Goal: Task Accomplishment & Management: Complete application form

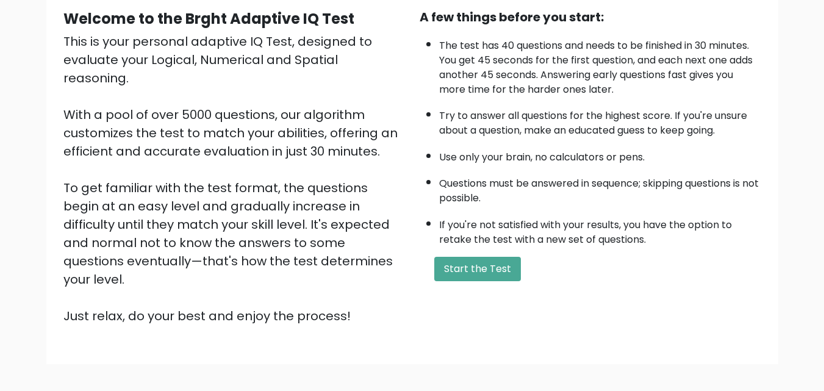
scroll to position [120, 0]
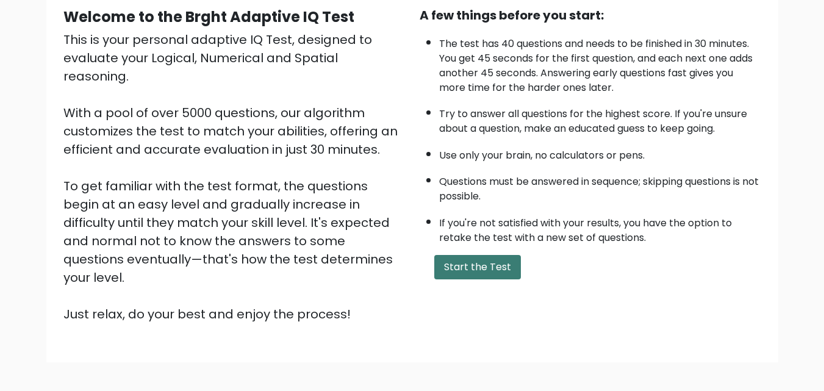
click at [475, 267] on button "Start the Test" at bounding box center [477, 267] width 87 height 24
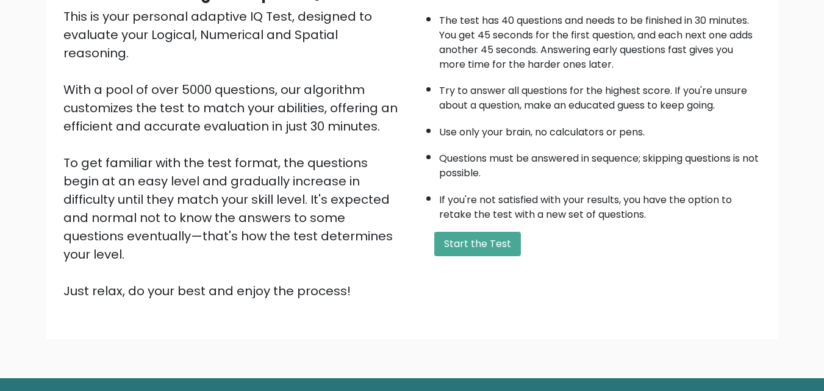
scroll to position [168, 0]
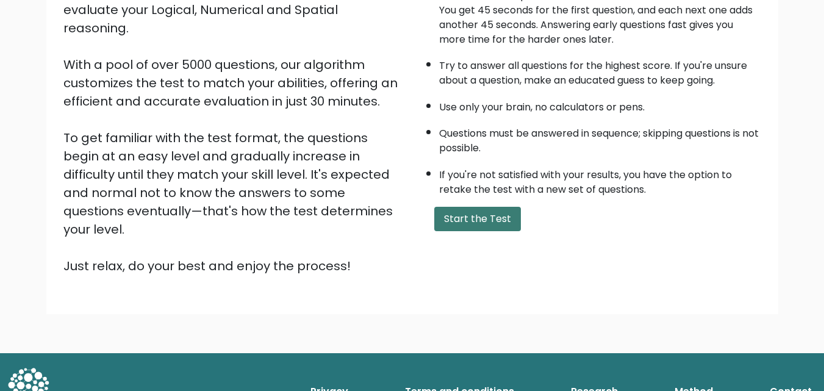
click at [490, 217] on button "Start the Test" at bounding box center [477, 219] width 87 height 24
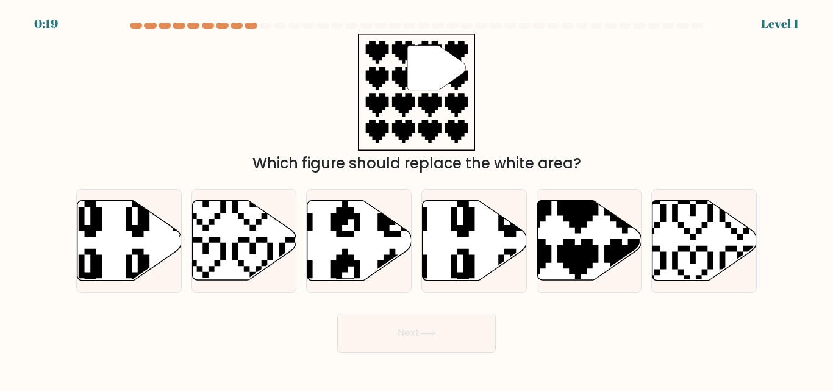
click at [134, 26] on div at bounding box center [136, 26] width 12 height 6
drag, startPoint x: 0, startPoint y: 0, endPoint x: 134, endPoint y: 26, distance: 136.2
click at [134, 26] on div at bounding box center [136, 26] width 12 height 6
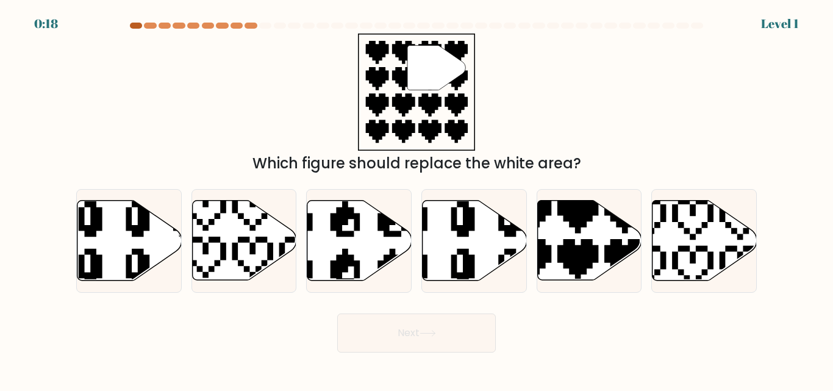
click at [134, 26] on div at bounding box center [136, 26] width 12 height 6
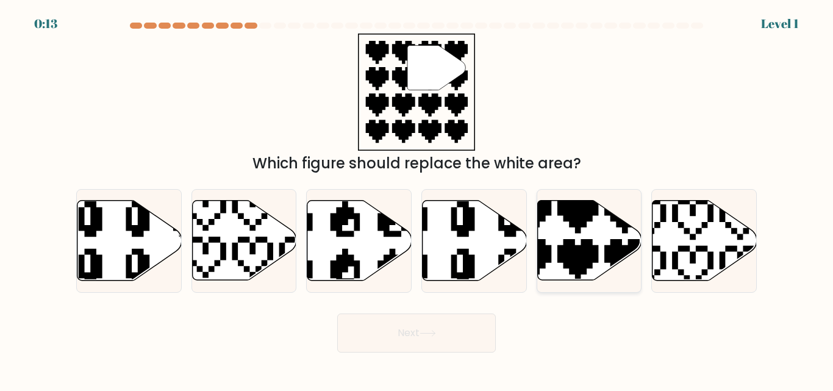
click at [601, 250] on icon at bounding box center [590, 241] width 104 height 80
click at [417, 199] on input "e." at bounding box center [417, 197] width 1 height 3
radio input "true"
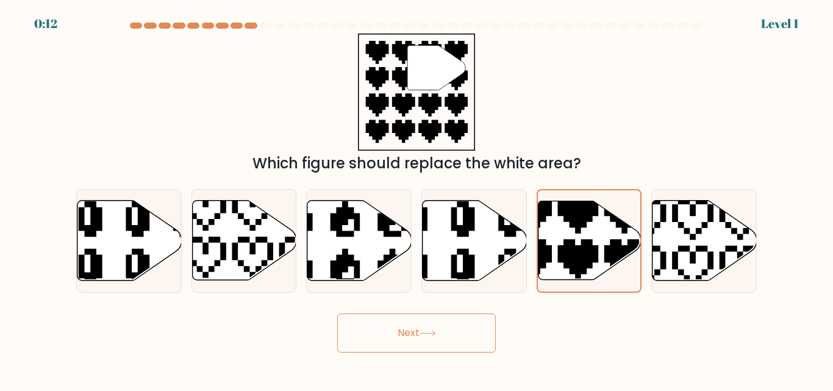
click at [465, 338] on button "Next" at bounding box center [416, 333] width 159 height 39
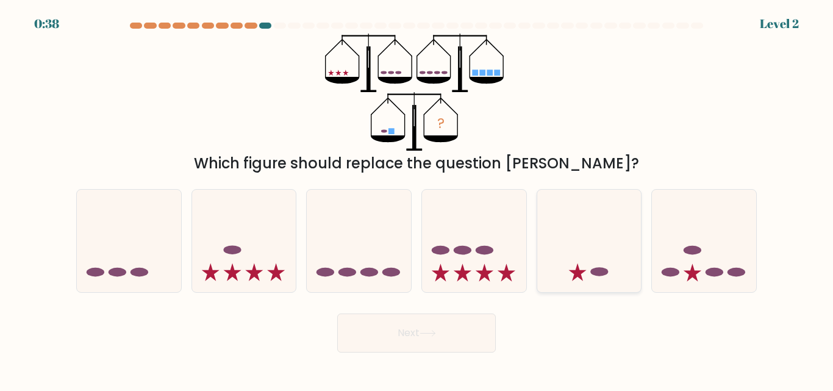
click at [577, 268] on icon at bounding box center [578, 273] width 18 height 18
click at [417, 199] on input "e." at bounding box center [417, 197] width 1 height 3
radio input "true"
click at [452, 323] on button "Next" at bounding box center [416, 333] width 159 height 39
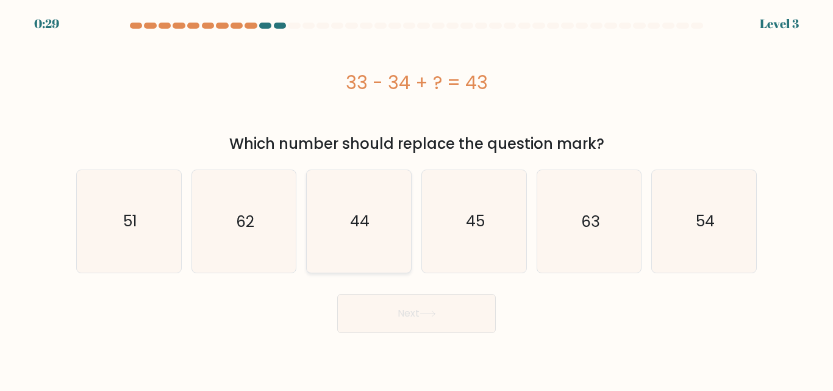
click at [376, 243] on icon "44" at bounding box center [359, 221] width 102 height 102
click at [417, 199] on input "c. 44" at bounding box center [417, 197] width 1 height 3
radio input "true"
click at [431, 322] on button "Next" at bounding box center [416, 313] width 159 height 39
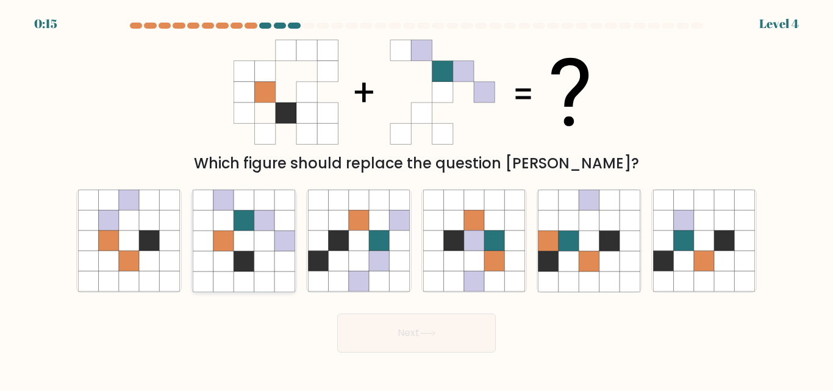
click at [222, 258] on icon at bounding box center [224, 261] width 20 height 20
click at [417, 199] on input "b." at bounding box center [417, 197] width 1 height 3
radio input "true"
click at [428, 335] on icon at bounding box center [428, 333] width 16 height 7
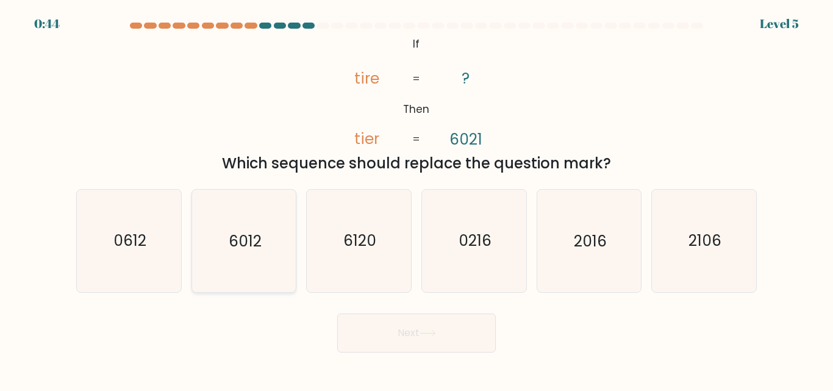
click at [252, 251] on text "6012" at bounding box center [245, 241] width 33 height 21
click at [417, 199] on input "b. 6012" at bounding box center [417, 197] width 1 height 3
radio input "true"
click at [402, 347] on button "Next" at bounding box center [416, 333] width 159 height 39
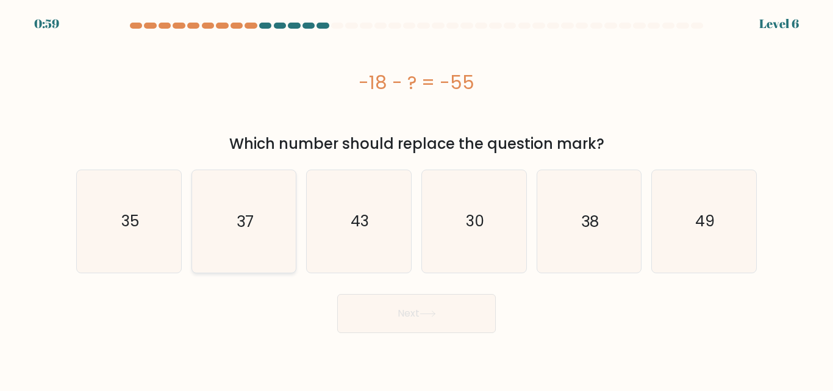
click at [268, 242] on icon "37" at bounding box center [244, 221] width 102 height 102
click at [417, 199] on input "b. 37" at bounding box center [417, 197] width 1 height 3
radio input "true"
click at [442, 331] on button "Next" at bounding box center [416, 313] width 159 height 39
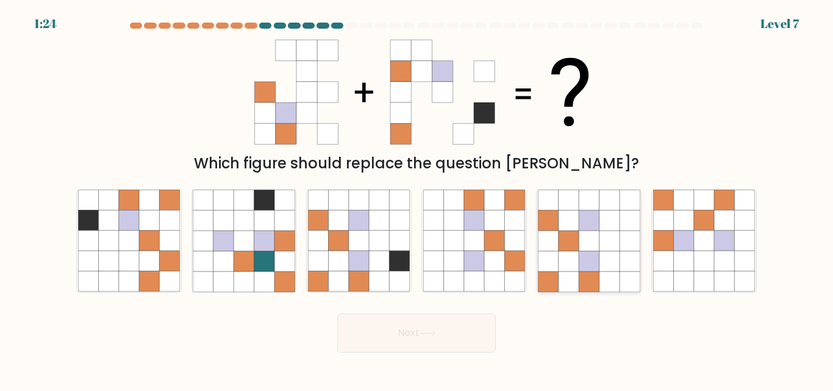
click at [632, 265] on icon at bounding box center [630, 261] width 20 height 20
click at [417, 199] on input "e." at bounding box center [417, 197] width 1 height 3
radio input "true"
click at [422, 345] on button "Next" at bounding box center [416, 333] width 159 height 39
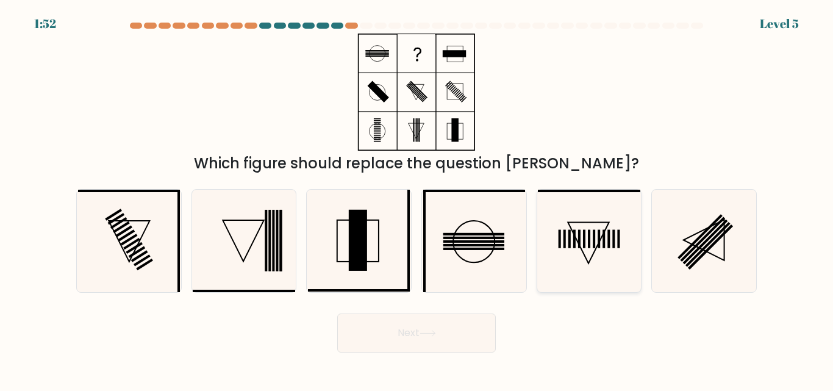
click at [572, 251] on icon at bounding box center [589, 241] width 102 height 102
click at [417, 199] on input "e." at bounding box center [417, 197] width 1 height 3
radio input "true"
click at [408, 330] on button "Next" at bounding box center [416, 333] width 159 height 39
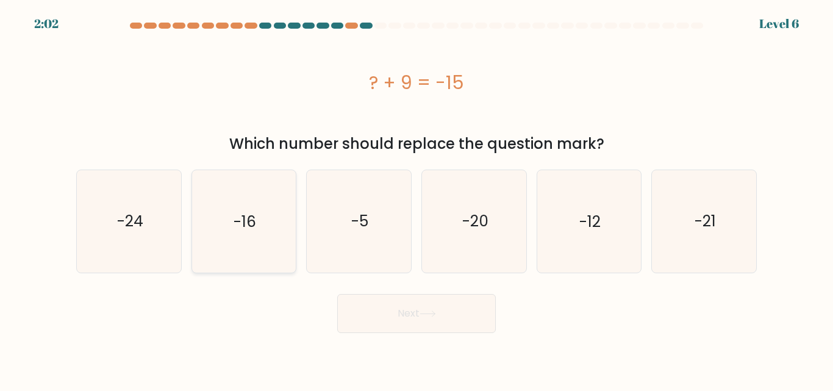
click at [284, 240] on icon "-16" at bounding box center [244, 221] width 102 height 102
click at [417, 199] on input "b. -16" at bounding box center [417, 197] width 1 height 3
radio input "true"
click at [395, 315] on button "Next" at bounding box center [416, 313] width 159 height 39
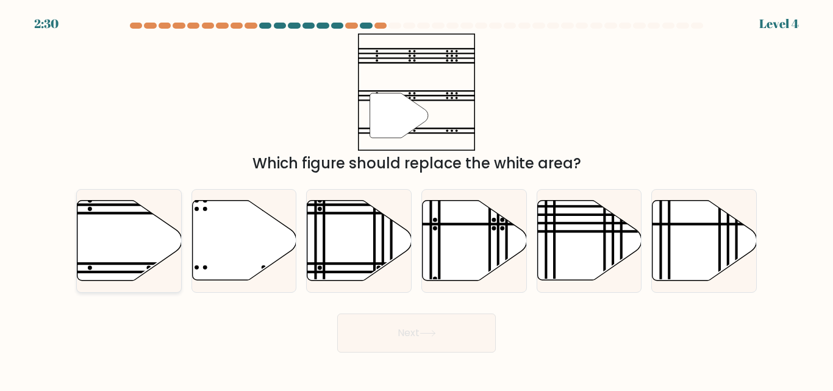
click at [128, 251] on icon at bounding box center [129, 241] width 104 height 80
click at [417, 199] on input "a." at bounding box center [417, 197] width 1 height 3
radio input "true"
click at [372, 339] on button "Next" at bounding box center [416, 333] width 159 height 39
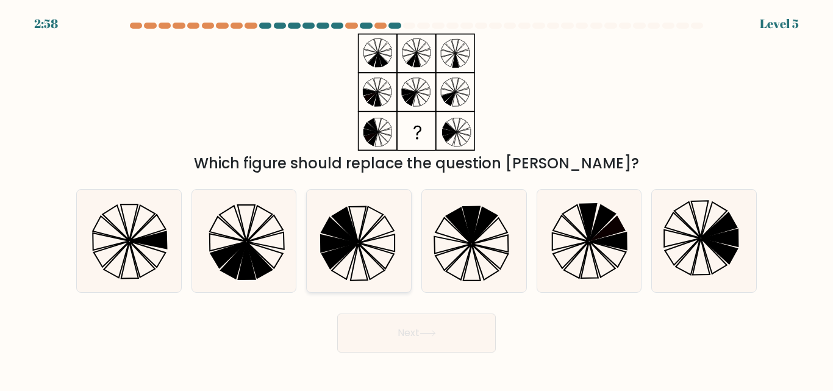
click at [343, 250] on icon at bounding box center [339, 257] width 35 height 26
click at [417, 199] on input "c." at bounding box center [417, 197] width 1 height 3
radio input "true"
click at [408, 323] on button "Next" at bounding box center [416, 333] width 159 height 39
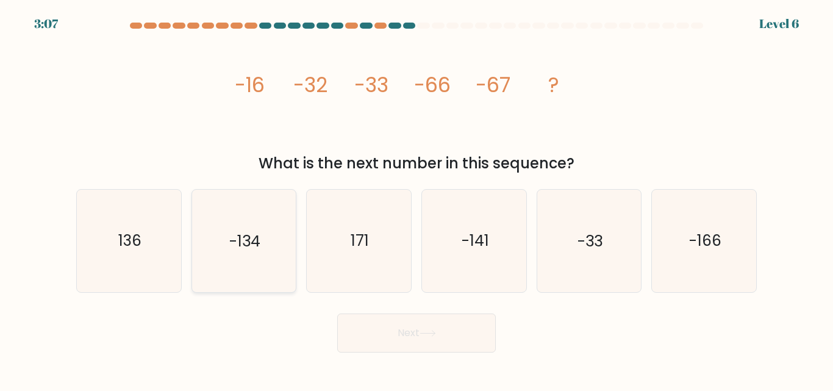
click at [262, 252] on icon "-134" at bounding box center [244, 241] width 102 height 102
click at [417, 199] on input "b. -134" at bounding box center [417, 197] width 1 height 3
radio input "true"
click at [425, 341] on button "Next" at bounding box center [416, 333] width 159 height 39
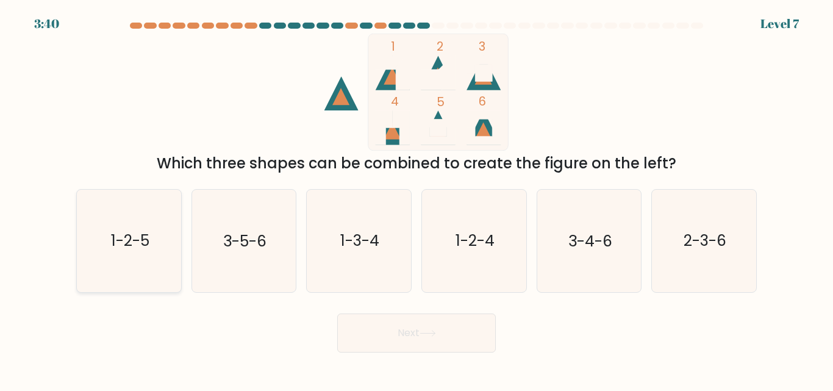
click at [99, 243] on icon "1-2-5" at bounding box center [129, 241] width 102 height 102
click at [417, 199] on input "a. 1-2-5" at bounding box center [417, 197] width 1 height 3
radio input "true"
click at [462, 258] on icon "1-2-4" at bounding box center [474, 241] width 102 height 102
click at [417, 199] on input "d. 1-2-4" at bounding box center [417, 197] width 1 height 3
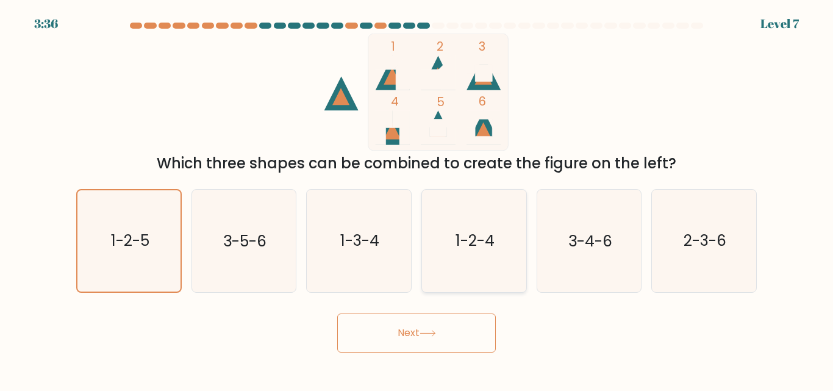
radio input "true"
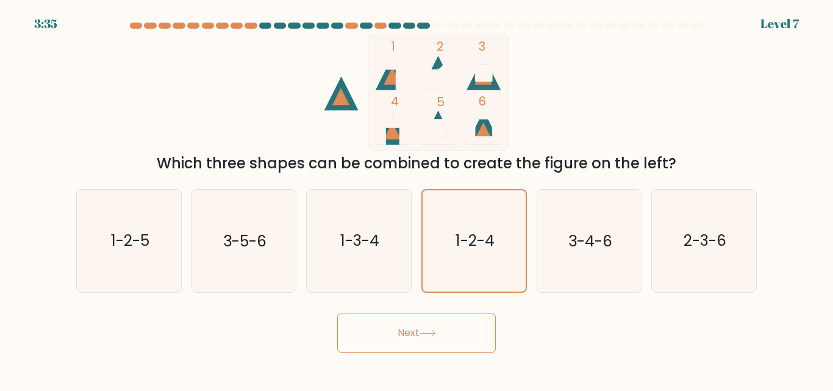
click at [416, 339] on button "Next" at bounding box center [416, 333] width 159 height 39
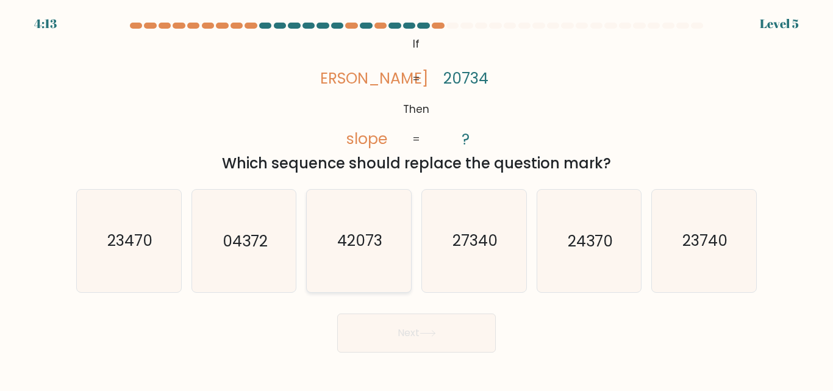
click at [373, 245] on text "42073" at bounding box center [359, 241] width 45 height 21
click at [417, 199] on input "c. 42073" at bounding box center [417, 197] width 1 height 3
radio input "true"
click at [426, 331] on icon at bounding box center [428, 333] width 16 height 7
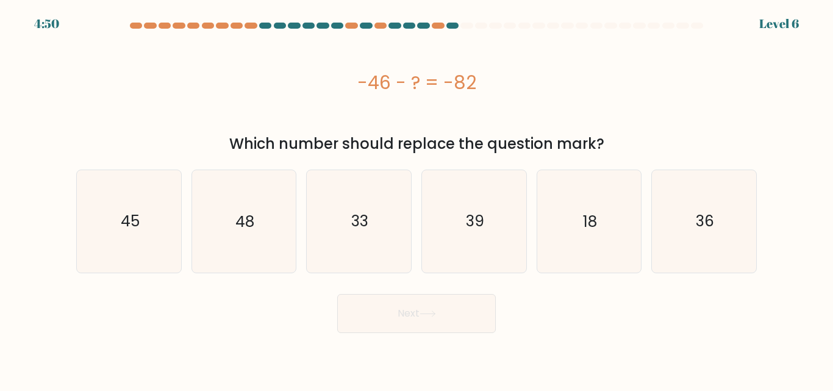
click at [426, 331] on button "Next" at bounding box center [416, 313] width 159 height 39
click at [569, 300] on div "Next" at bounding box center [417, 310] width 696 height 45
click at [262, 246] on icon "48" at bounding box center [244, 221] width 102 height 102
click at [417, 199] on input "b. 48" at bounding box center [417, 197] width 1 height 3
radio input "true"
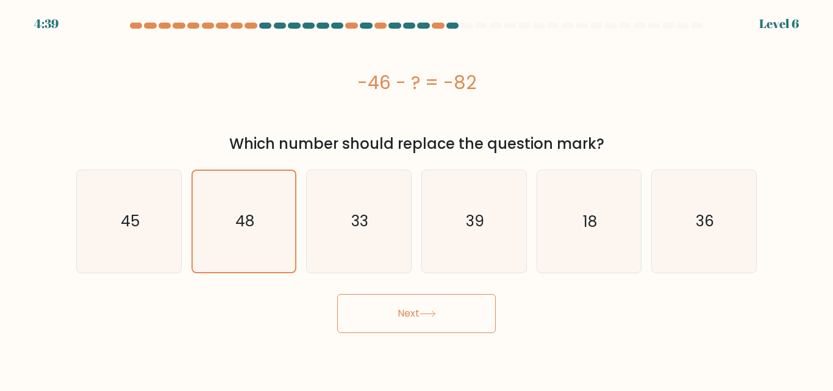
click at [414, 328] on button "Next" at bounding box center [416, 313] width 159 height 39
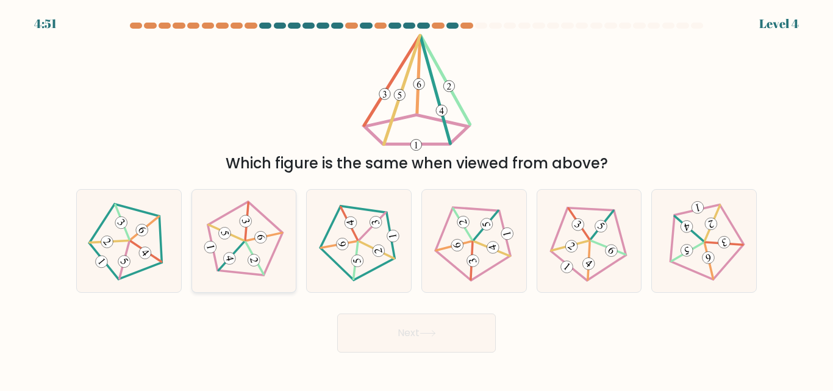
click at [253, 253] on icon at bounding box center [244, 241] width 82 height 82
click at [417, 199] on input "b." at bounding box center [417, 197] width 1 height 3
radio input "true"
click at [415, 336] on button "Next" at bounding box center [416, 333] width 159 height 39
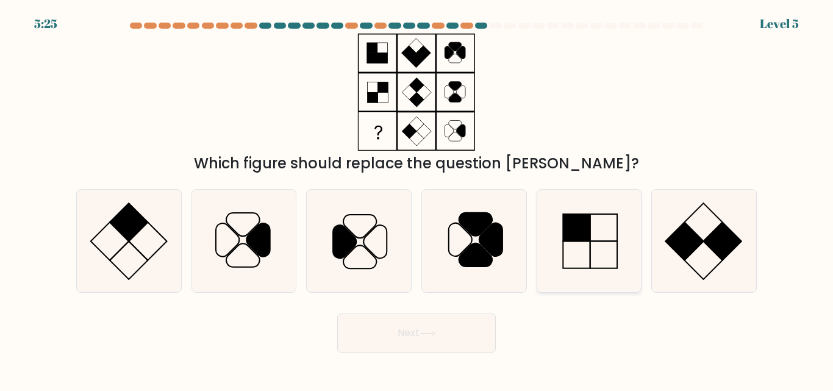
click at [591, 235] on rect at bounding box center [604, 227] width 27 height 27
click at [417, 199] on input "e." at bounding box center [417, 197] width 1 height 3
radio input "true"
click at [459, 347] on button "Next" at bounding box center [416, 333] width 159 height 39
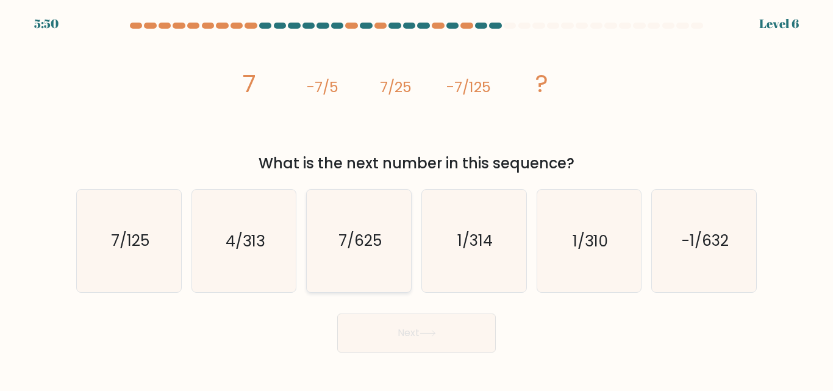
click at [352, 259] on icon "7/625" at bounding box center [359, 241] width 102 height 102
click at [417, 199] on input "c. 7/625" at bounding box center [417, 197] width 1 height 3
radio input "true"
click at [406, 331] on button "Next" at bounding box center [416, 333] width 159 height 39
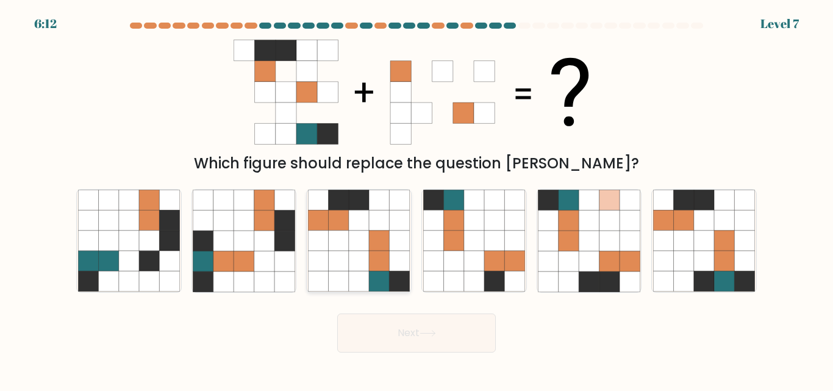
click at [362, 232] on icon at bounding box center [359, 241] width 20 height 20
click at [417, 199] on input "c." at bounding box center [417, 197] width 1 height 3
radio input "true"
click at [412, 333] on button "Next" at bounding box center [416, 333] width 159 height 39
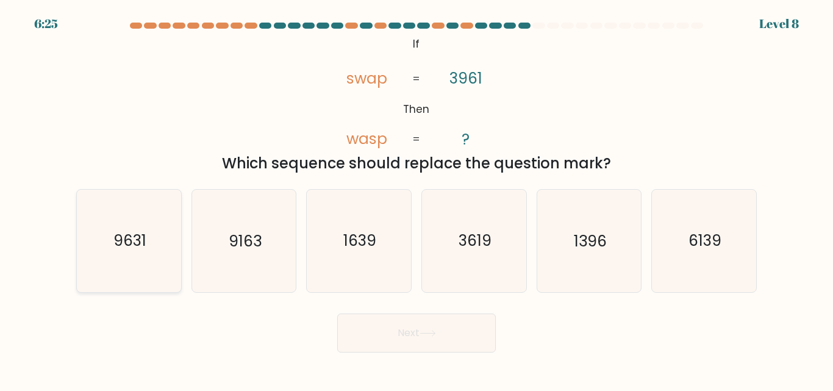
click at [117, 265] on icon "9631" at bounding box center [129, 241] width 102 height 102
click at [417, 199] on input "a. 9631" at bounding box center [417, 197] width 1 height 3
radio input "true"
click at [371, 331] on button "Next" at bounding box center [416, 333] width 159 height 39
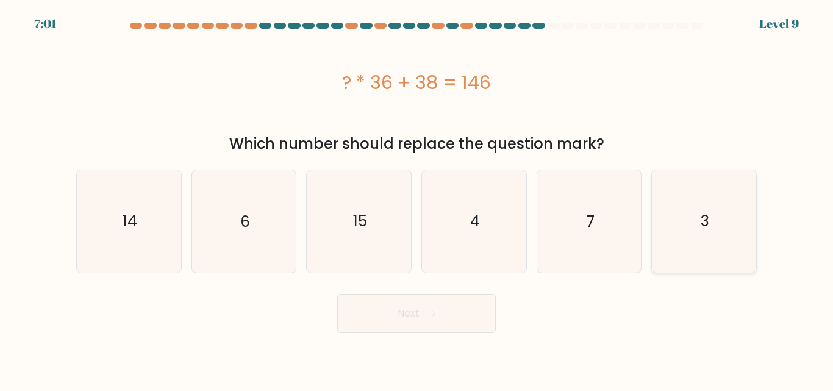
click at [688, 247] on icon "3" at bounding box center [704, 221] width 102 height 102
click at [417, 199] on input "f. 3" at bounding box center [417, 197] width 1 height 3
radio input "true"
click at [453, 303] on button "Next" at bounding box center [416, 313] width 159 height 39
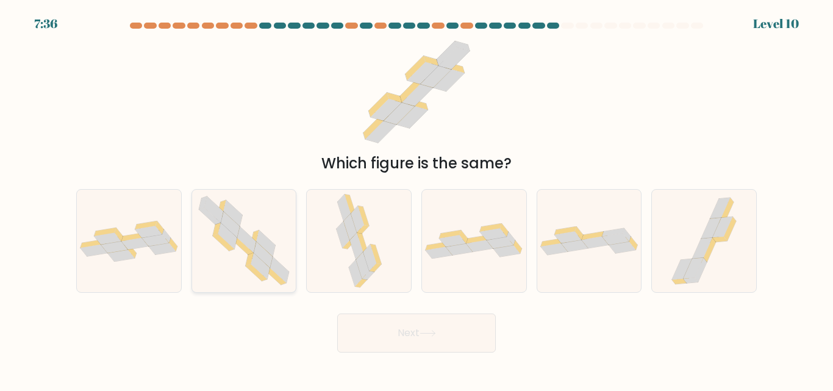
click at [267, 281] on icon at bounding box center [244, 241] width 104 height 102
click at [417, 199] on input "b." at bounding box center [417, 197] width 1 height 3
radio input "true"
click at [367, 332] on button "Next" at bounding box center [416, 333] width 159 height 39
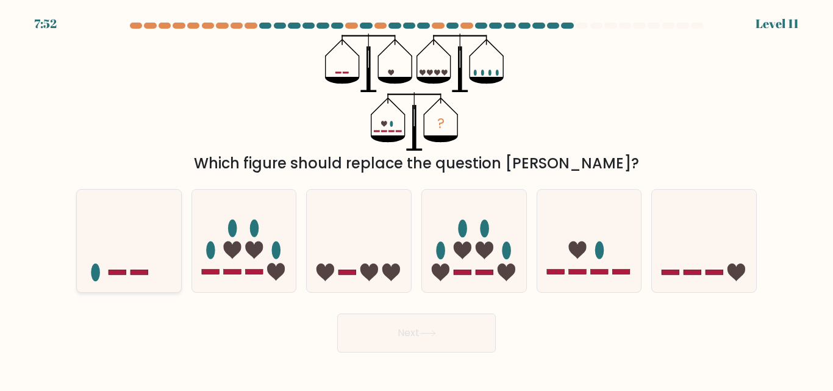
click at [126, 221] on icon at bounding box center [129, 241] width 104 height 86
click at [417, 199] on input "a." at bounding box center [417, 197] width 1 height 3
radio input "true"
click at [374, 318] on button "Next" at bounding box center [416, 333] width 159 height 39
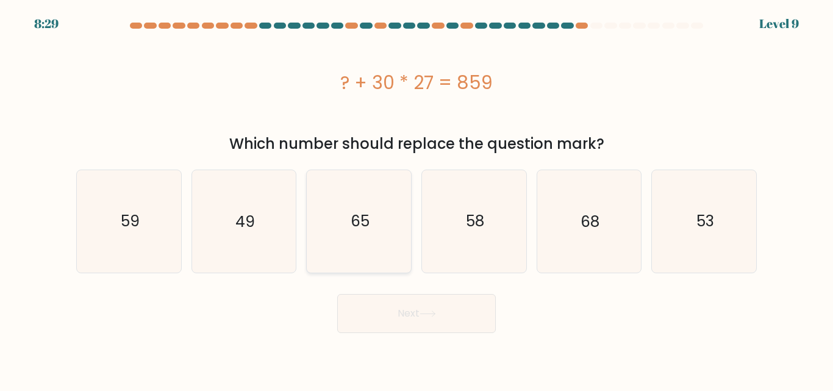
click at [345, 237] on icon "65" at bounding box center [359, 221] width 102 height 102
click at [417, 199] on input "c. 65" at bounding box center [417, 197] width 1 height 3
radio input "true"
click at [393, 309] on button "Next" at bounding box center [416, 313] width 159 height 39
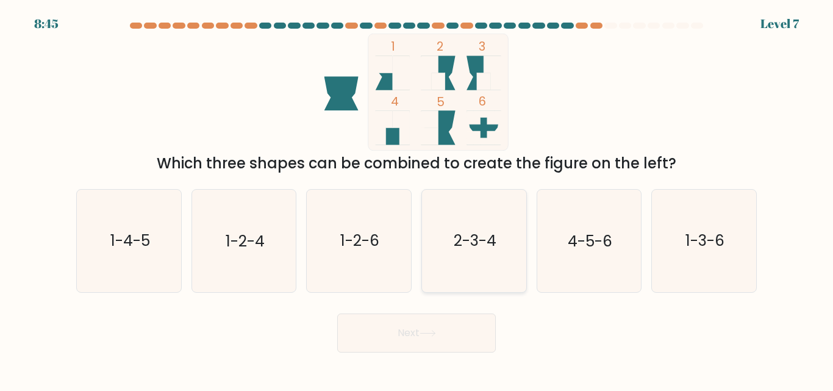
click at [467, 270] on icon "2-3-4" at bounding box center [474, 241] width 102 height 102
click at [417, 199] on input "d. 2-3-4" at bounding box center [417, 197] width 1 height 3
radio input "true"
click at [445, 322] on button "Next" at bounding box center [416, 333] width 159 height 39
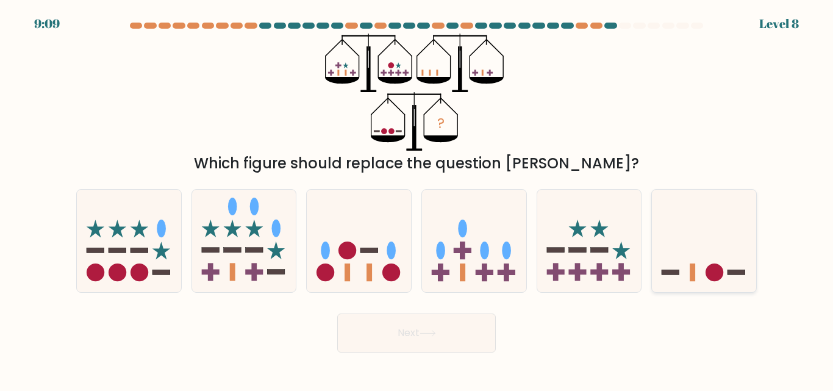
click at [688, 245] on icon at bounding box center [704, 241] width 104 height 86
click at [417, 199] on input "f." at bounding box center [417, 197] width 1 height 3
radio input "true"
click at [391, 336] on button "Next" at bounding box center [416, 333] width 159 height 39
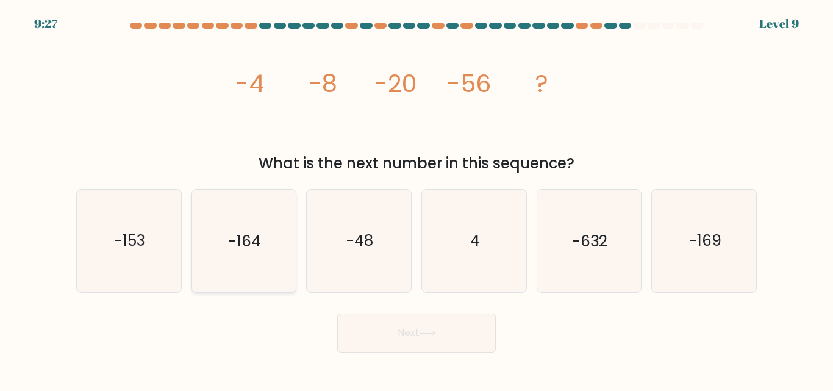
click at [226, 244] on icon "-164" at bounding box center [244, 241] width 102 height 102
click at [417, 199] on input "b. -164" at bounding box center [417, 197] width 1 height 3
radio input "true"
click at [414, 334] on button "Next" at bounding box center [416, 333] width 159 height 39
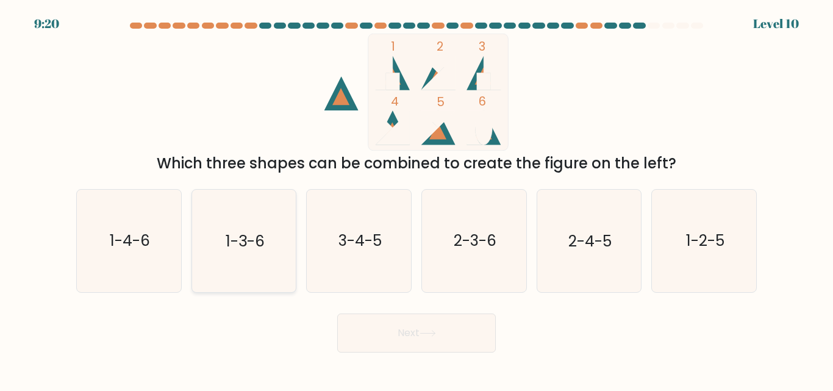
click at [265, 254] on icon "1-3-6" at bounding box center [244, 241] width 102 height 102
click at [417, 199] on input "b. 1-3-6" at bounding box center [417, 197] width 1 height 3
radio input "true"
click at [375, 257] on icon "3-4-5" at bounding box center [359, 241] width 102 height 102
click at [417, 199] on input "c. 3-4-5" at bounding box center [417, 197] width 1 height 3
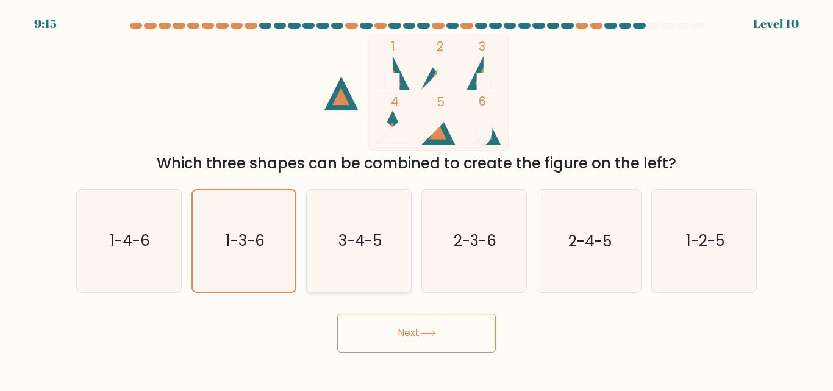
radio input "true"
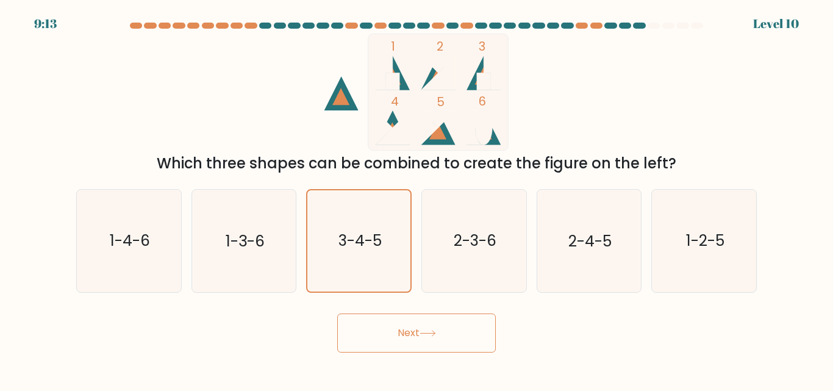
click at [401, 348] on button "Next" at bounding box center [416, 333] width 159 height 39
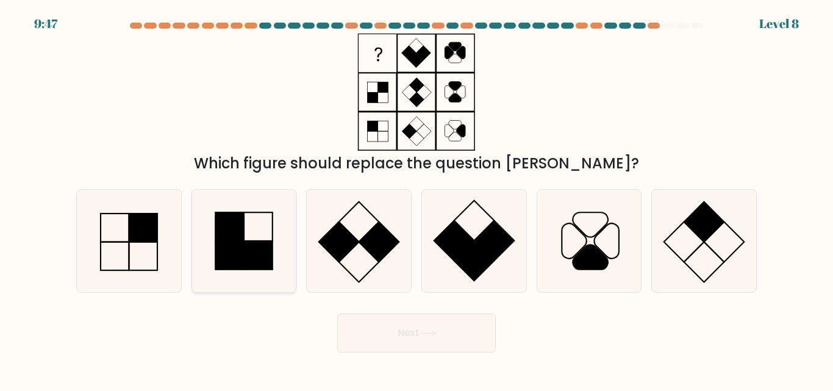
click at [228, 240] on rect at bounding box center [229, 227] width 29 height 29
click at [417, 199] on input "b." at bounding box center [417, 197] width 1 height 3
radio input "true"
click at [392, 337] on button "Next" at bounding box center [416, 333] width 159 height 39
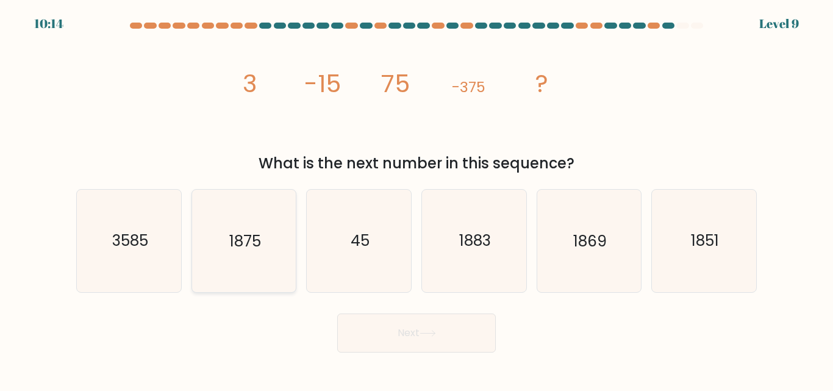
click at [267, 240] on icon "1875" at bounding box center [244, 241] width 102 height 102
click at [417, 199] on input "b. 1875" at bounding box center [417, 197] width 1 height 3
radio input "true"
click at [395, 331] on button "Next" at bounding box center [416, 333] width 159 height 39
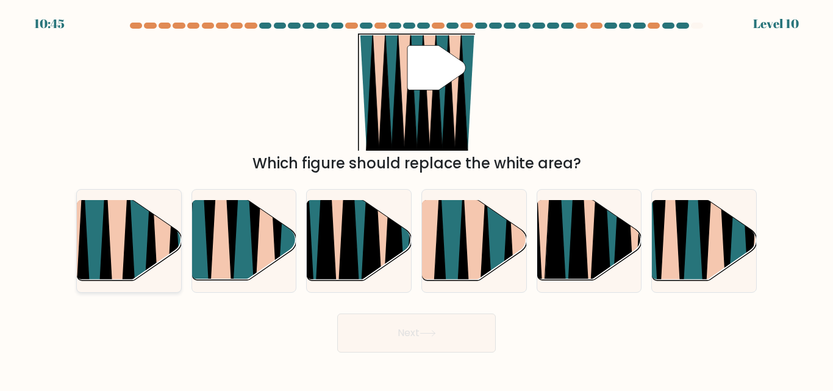
click at [119, 237] on icon at bounding box center [117, 287] width 23 height 208
click at [417, 199] on input "a." at bounding box center [417, 197] width 1 height 3
radio input "true"
click at [356, 336] on button "Next" at bounding box center [416, 333] width 159 height 39
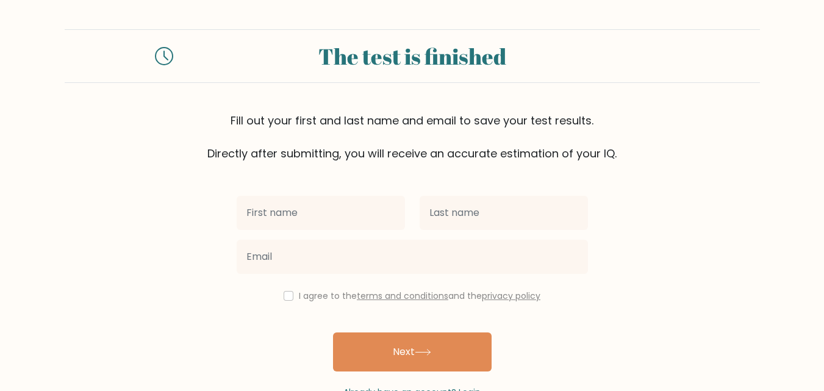
click at [356, 336] on button "Next" at bounding box center [412, 352] width 159 height 39
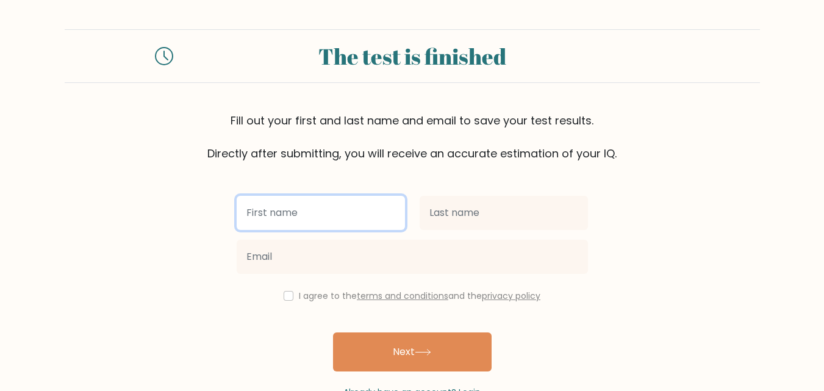
click at [309, 217] on input "text" at bounding box center [321, 213] width 168 height 34
type input "Monique"
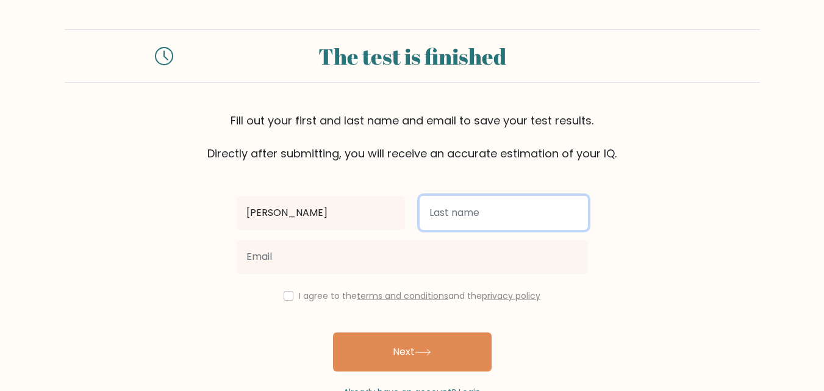
click at [436, 219] on input "text" at bounding box center [504, 213] width 168 height 34
type input "[PERSON_NAME]"
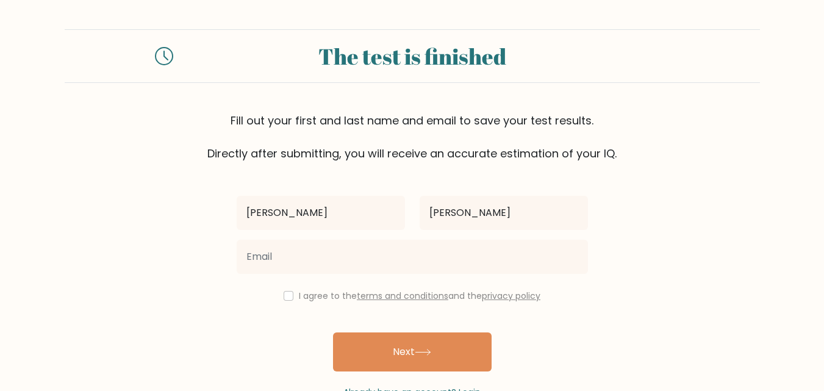
click at [401, 276] on div at bounding box center [412, 257] width 366 height 44
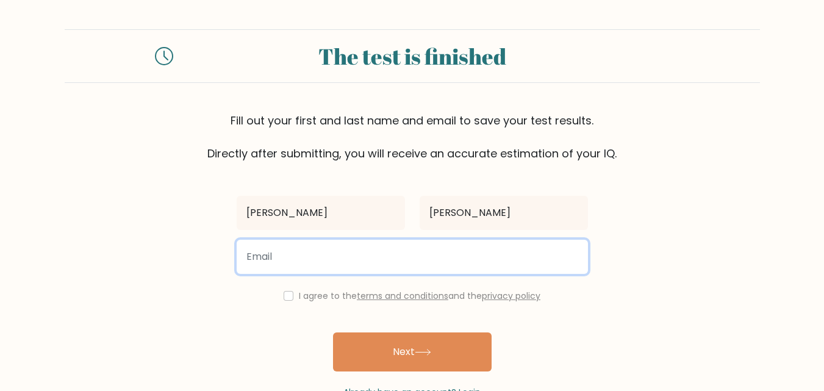
click at [397, 262] on input "email" at bounding box center [412, 257] width 351 height 34
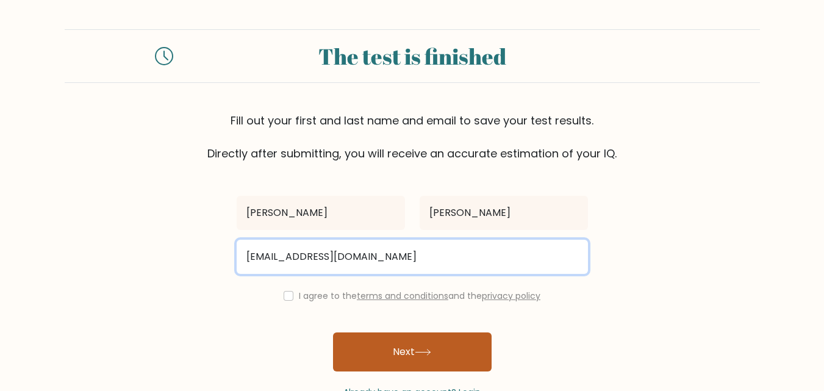
type input "moniquedmtadeo@gmail.com"
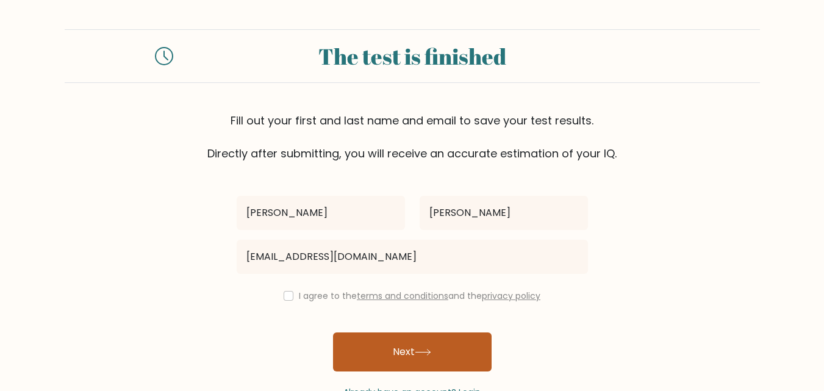
click at [378, 338] on button "Next" at bounding box center [412, 352] width 159 height 39
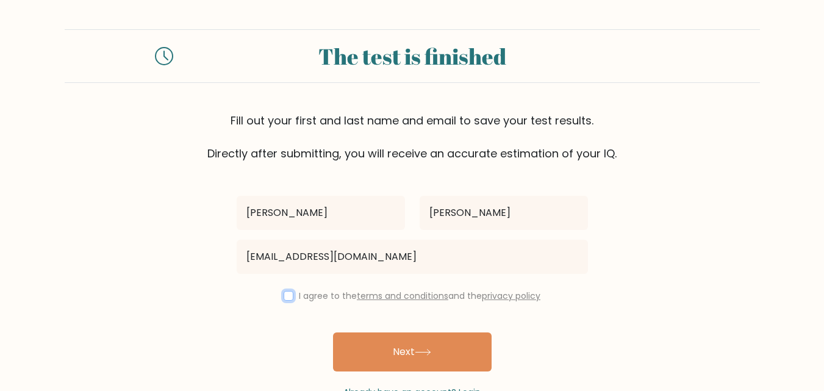
click at [286, 298] on input "checkbox" at bounding box center [289, 296] width 10 height 10
checkbox input "true"
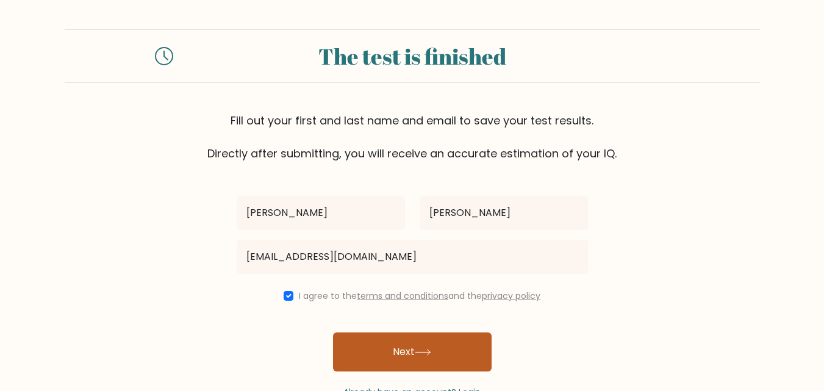
click at [363, 350] on button "Next" at bounding box center [412, 352] width 159 height 39
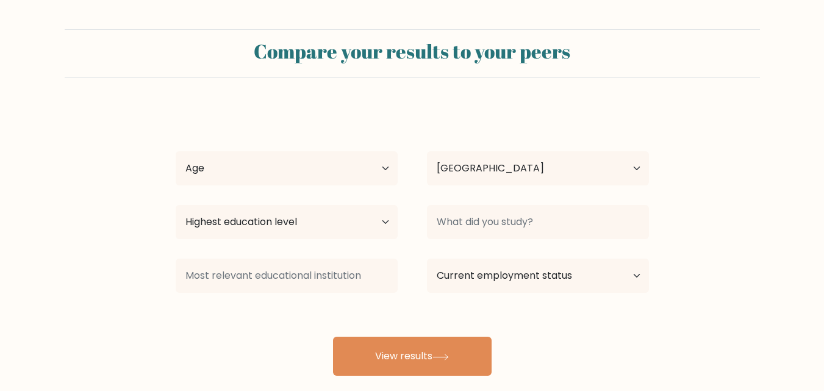
select select "PH"
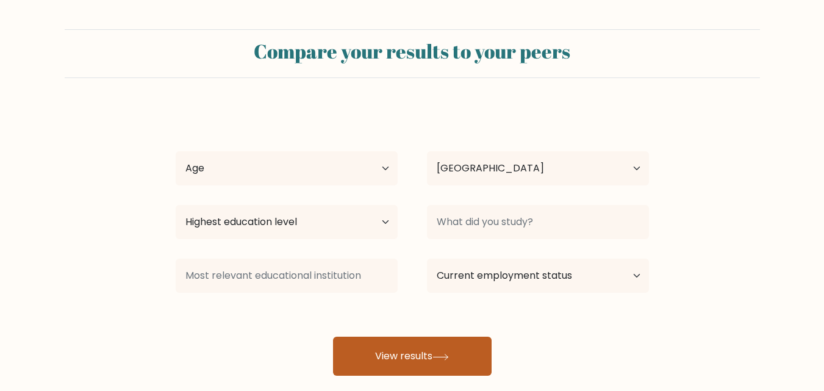
click at [414, 353] on button "View results" at bounding box center [412, 356] width 159 height 39
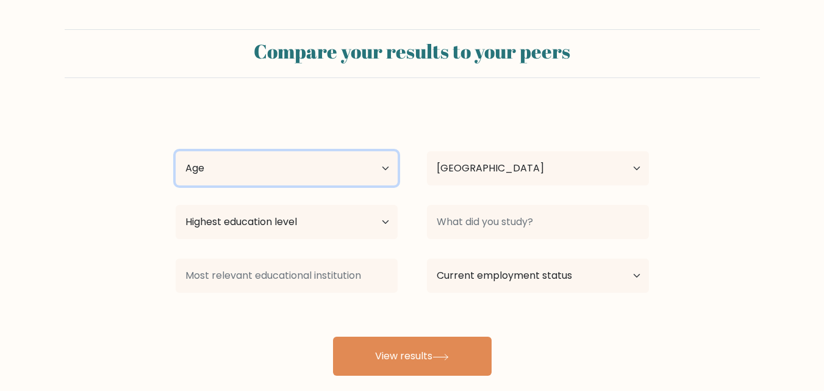
click at [391, 161] on select "Age Under [DEMOGRAPHIC_DATA] [DEMOGRAPHIC_DATA] [DEMOGRAPHIC_DATA] [DEMOGRAPHIC…" at bounding box center [287, 168] width 222 height 34
select select "35_44"
click at [176, 151] on select "Age Under [DEMOGRAPHIC_DATA] [DEMOGRAPHIC_DATA] [DEMOGRAPHIC_DATA] [DEMOGRAPHIC…" at bounding box center [287, 168] width 222 height 34
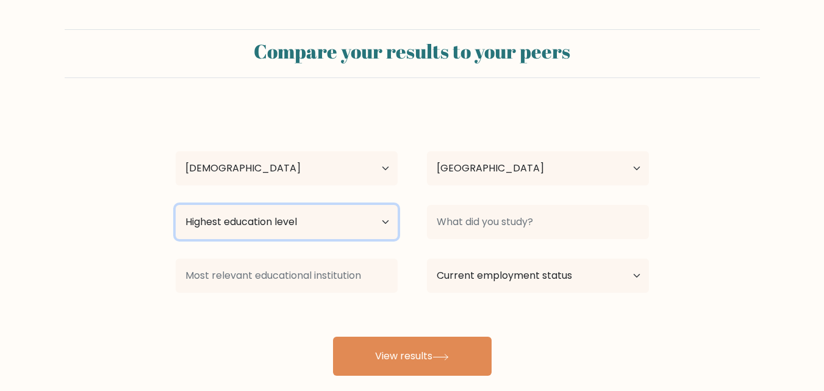
click at [387, 214] on select "Highest education level No schooling Primary Lower Secondary Upper Secondary Oc…" at bounding box center [287, 222] width 222 height 34
select select "bachelors_degree"
click at [176, 205] on select "Highest education level No schooling Primary Lower Secondary Upper Secondary Oc…" at bounding box center [287, 222] width 222 height 34
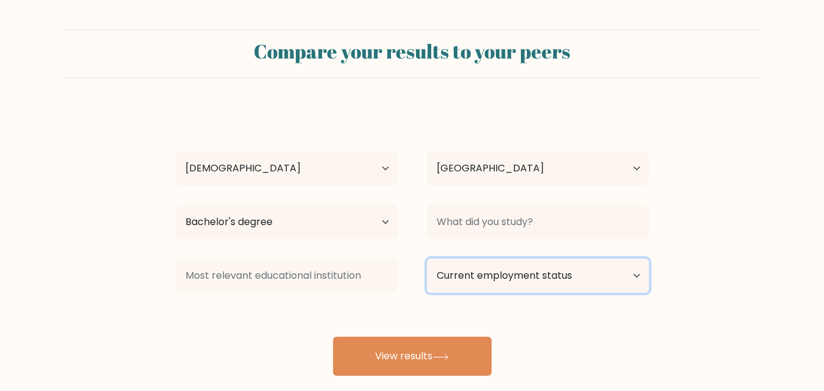
click at [472, 272] on select "Current employment status Employed Student Retired Other / prefer not to answer" at bounding box center [538, 276] width 222 height 34
select select "other"
click at [427, 259] on select "Current employment status Employed Student Retired Other / prefer not to answer" at bounding box center [538, 276] width 222 height 34
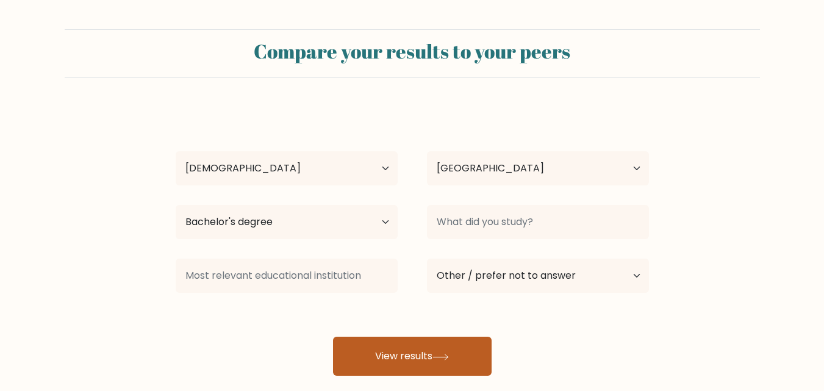
click at [448, 362] on button "View results" at bounding box center [412, 356] width 159 height 39
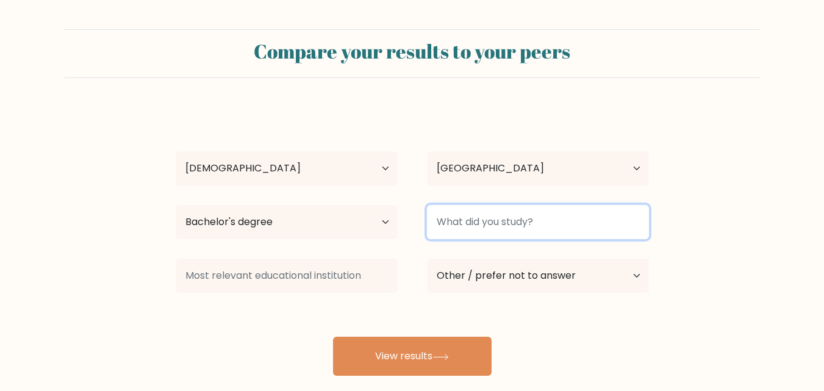
click at [487, 226] on input at bounding box center [538, 222] width 222 height 34
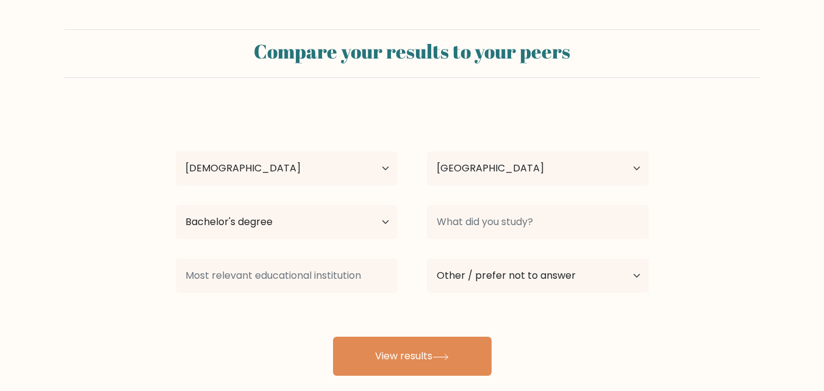
click at [714, 236] on form "Compare your results to your peers Monique Tadeo Age Under 18 years old 18-24 y…" at bounding box center [412, 202] width 824 height 347
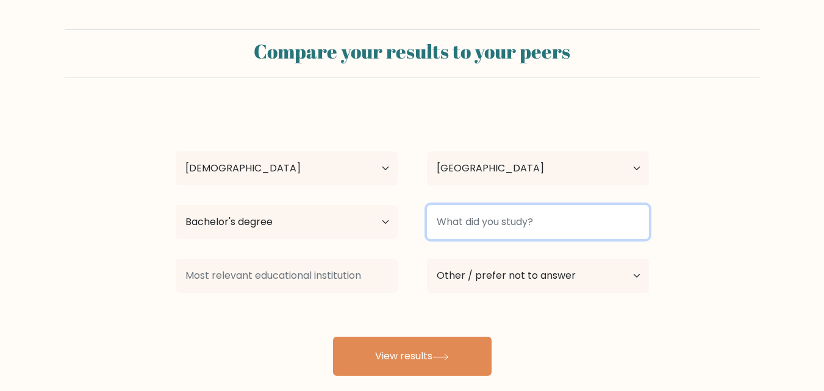
click at [588, 222] on input at bounding box center [538, 222] width 222 height 34
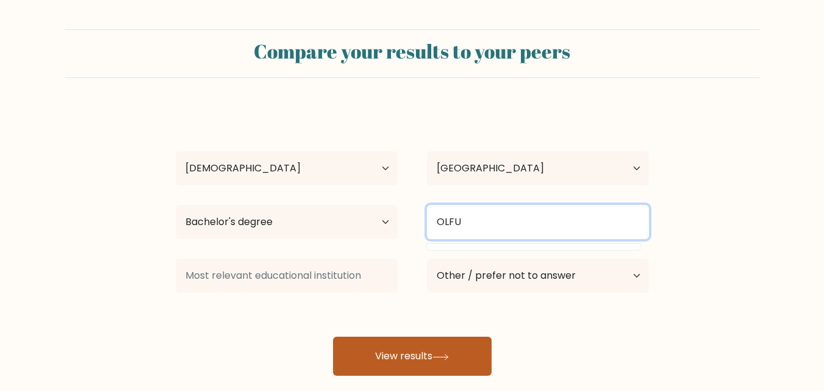
type input "OLFU"
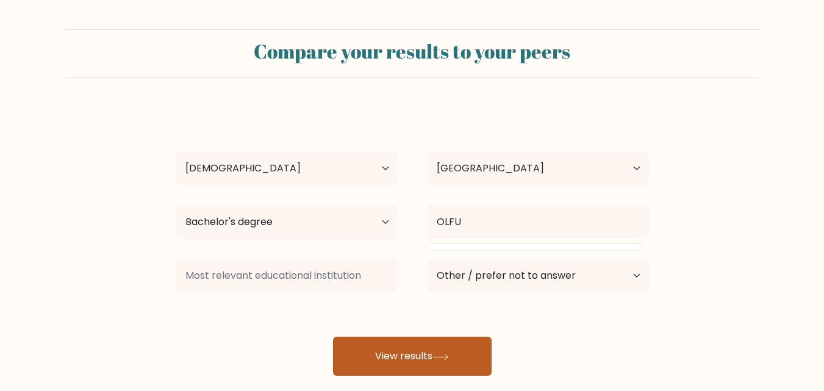
click at [472, 360] on button "View results" at bounding box center [412, 356] width 159 height 39
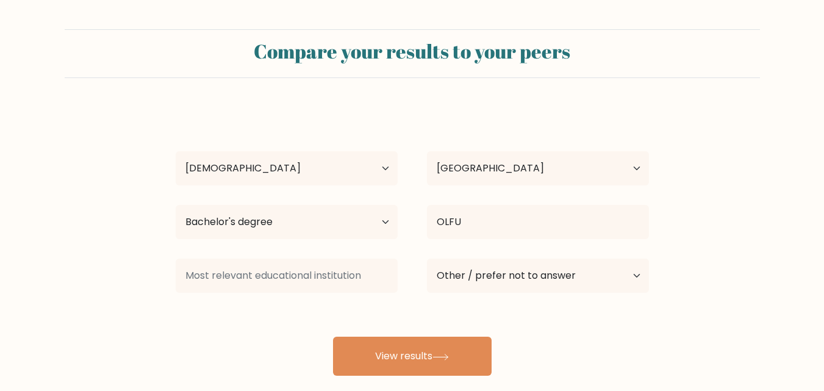
click at [184, 338] on div "Monique Tadeo Age Under 18 years old 18-24 years old 25-34 years old 35-44 year…" at bounding box center [412, 241] width 488 height 268
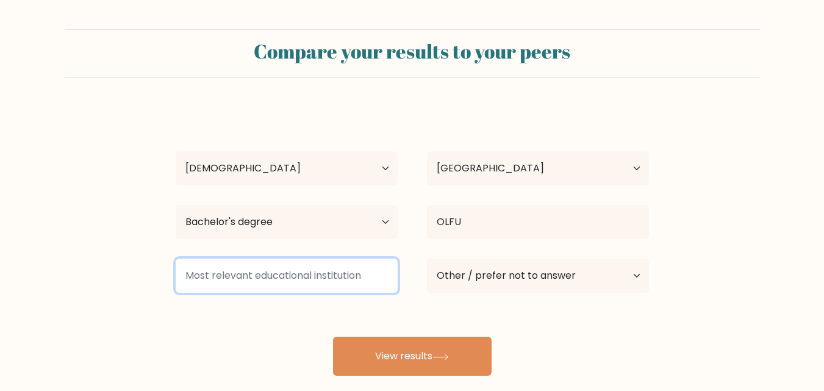
click at [223, 276] on input at bounding box center [287, 276] width 222 height 34
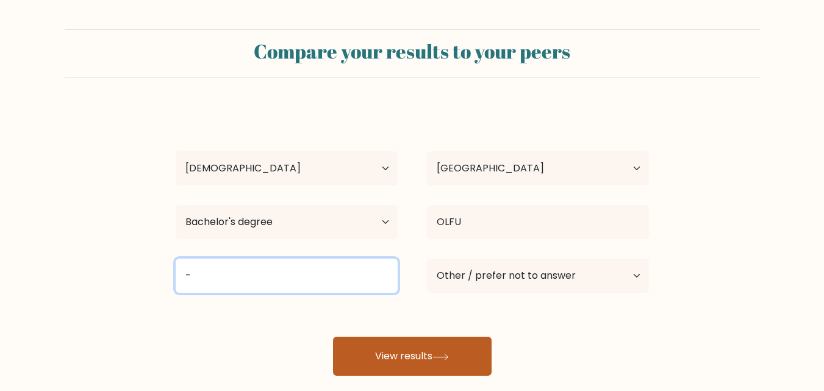
type input "-"
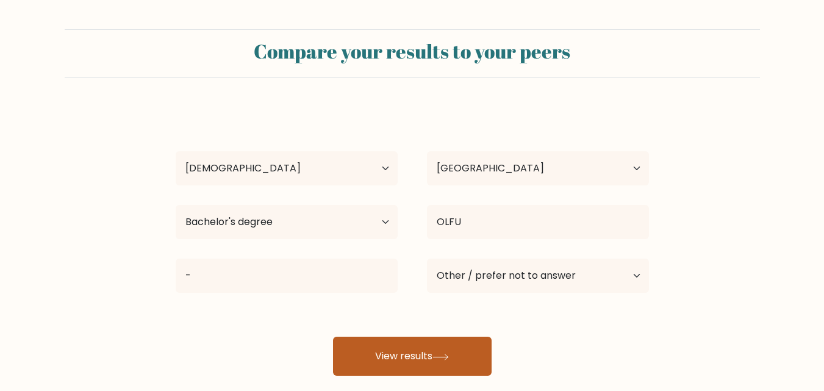
click at [425, 361] on button "View results" at bounding box center [412, 356] width 159 height 39
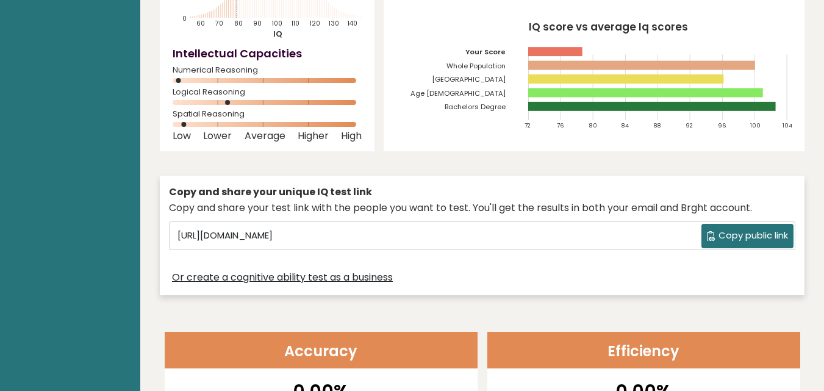
scroll to position [177, 0]
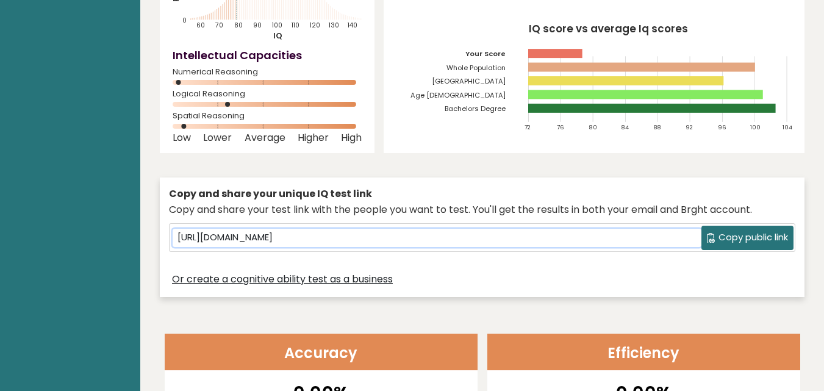
click at [535, 234] on input "https://brght.org/share/060tcfqa/?brght-intelligence-test" at bounding box center [437, 238] width 529 height 18
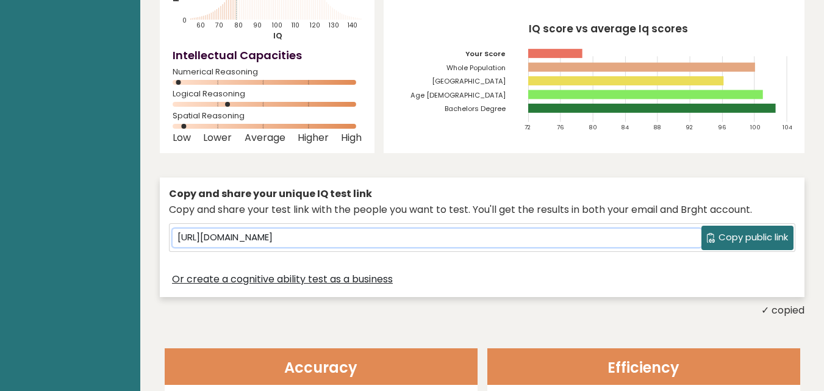
scroll to position [0, 0]
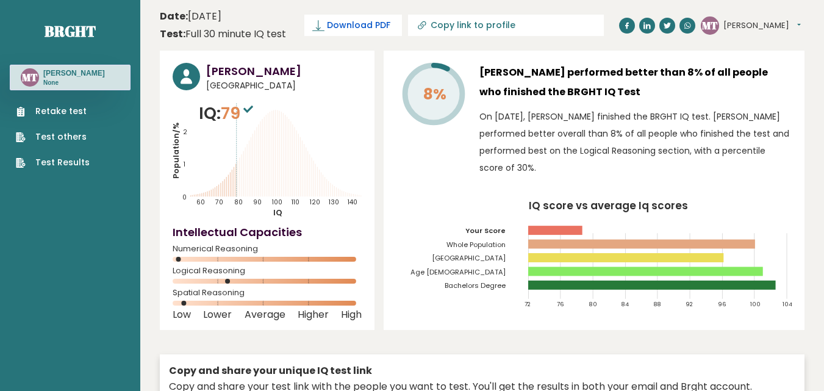
click at [372, 29] on span "Download PDF" at bounding box center [358, 25] width 63 height 13
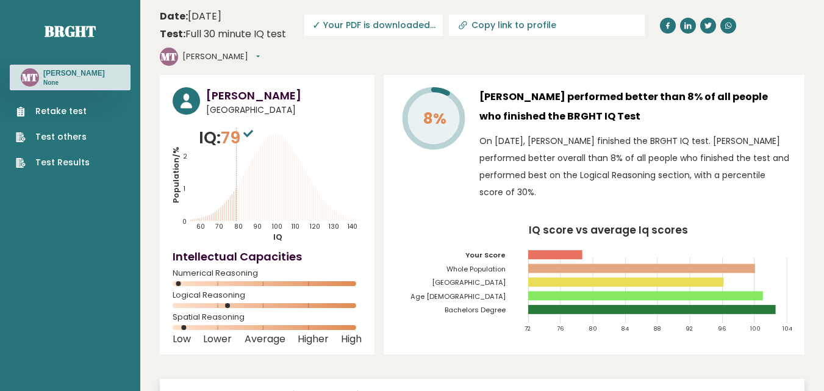
click at [89, 110] on ul "Retake test Test others Test Results" at bounding box center [53, 137] width 86 height 64
click at [67, 114] on link "Retake test" at bounding box center [53, 111] width 74 height 13
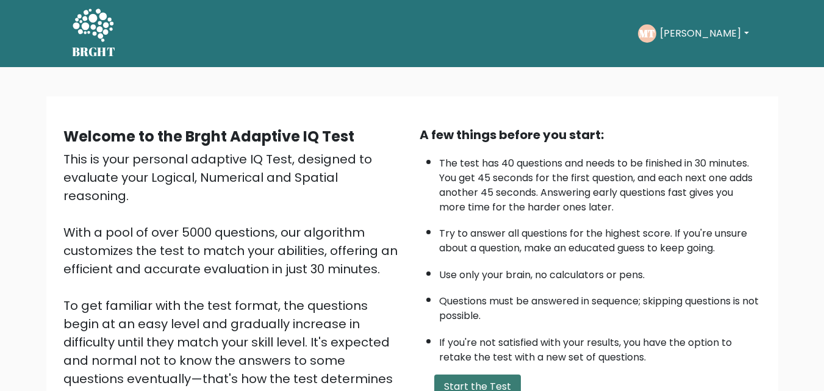
click at [469, 384] on button "Start the Test" at bounding box center [477, 387] width 87 height 24
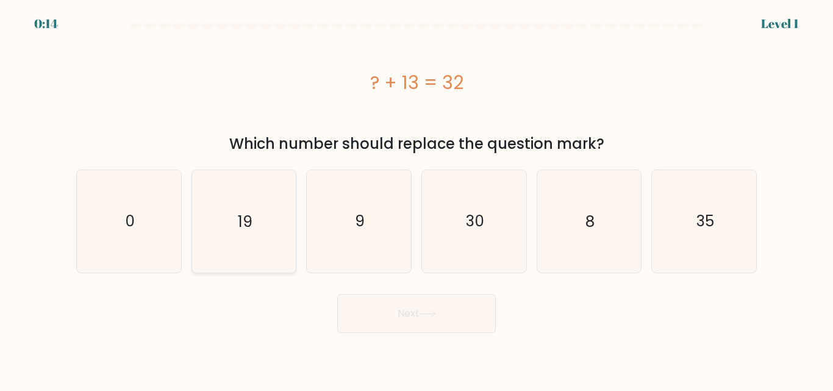
click at [264, 228] on icon "19" at bounding box center [244, 221] width 102 height 102
click at [417, 199] on input "b. 19" at bounding box center [417, 197] width 1 height 3
radio input "true"
click at [387, 323] on button "Next" at bounding box center [416, 313] width 159 height 39
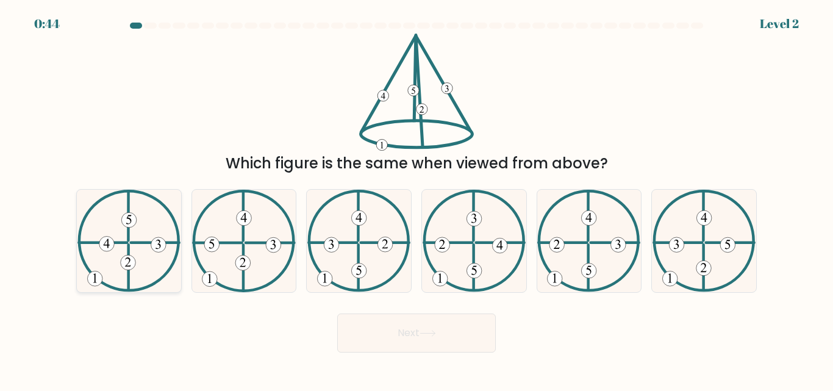
click at [137, 256] on icon at bounding box center [128, 241] width 103 height 102
click at [417, 199] on input "a." at bounding box center [417, 197] width 1 height 3
radio input "true"
click at [394, 342] on button "Next" at bounding box center [416, 333] width 159 height 39
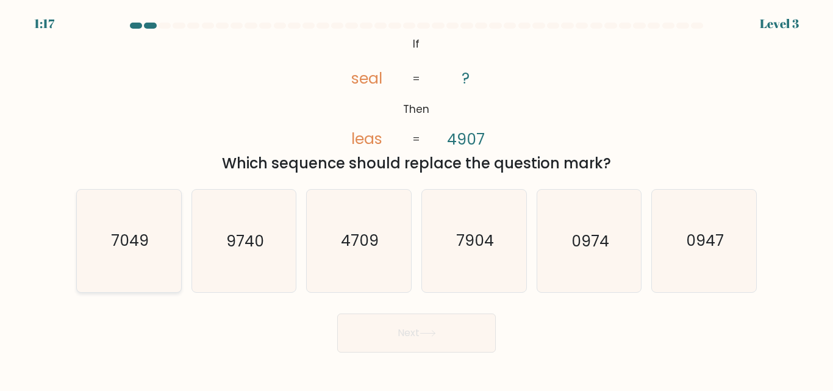
click at [121, 242] on text "7049" at bounding box center [130, 241] width 38 height 21
click at [417, 199] on input "a. 7049" at bounding box center [417, 197] width 1 height 3
radio input "true"
click at [477, 249] on text "7904" at bounding box center [475, 241] width 38 height 21
click at [417, 199] on input "d. 7904" at bounding box center [417, 197] width 1 height 3
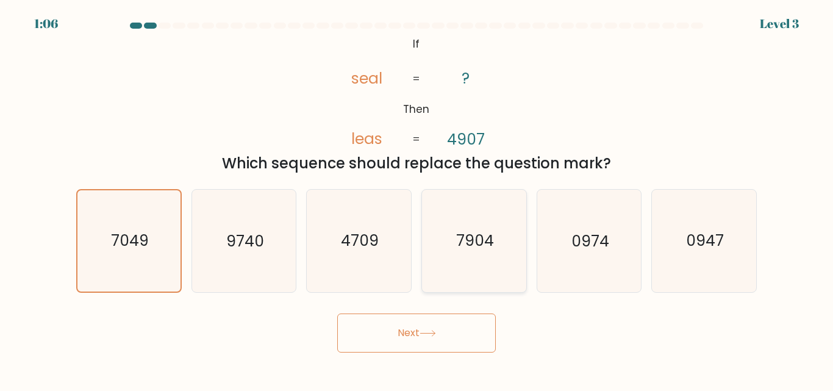
radio input "true"
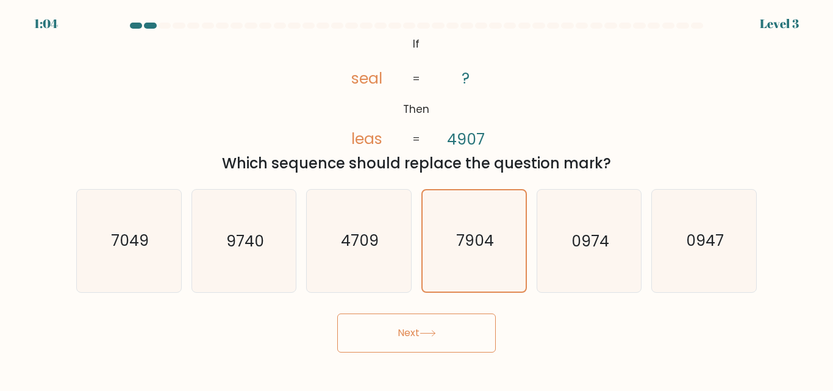
click at [445, 336] on button "Next" at bounding box center [416, 333] width 159 height 39
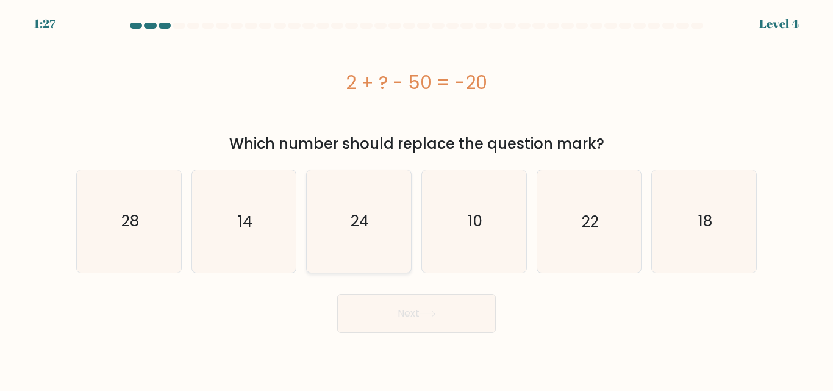
click at [364, 224] on text "24" at bounding box center [360, 221] width 18 height 21
click at [417, 199] on input "c. 24" at bounding box center [417, 197] width 1 height 3
radio input "true"
click at [433, 333] on button "Next" at bounding box center [416, 313] width 159 height 39
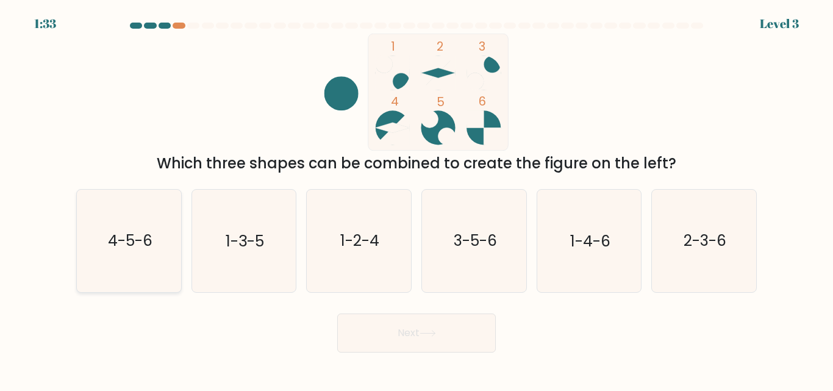
click at [127, 267] on icon "4-5-6" at bounding box center [129, 241] width 102 height 102
click at [417, 199] on input "a. 4-5-6" at bounding box center [417, 197] width 1 height 3
radio input "true"
click at [420, 331] on button "Next" at bounding box center [416, 333] width 159 height 39
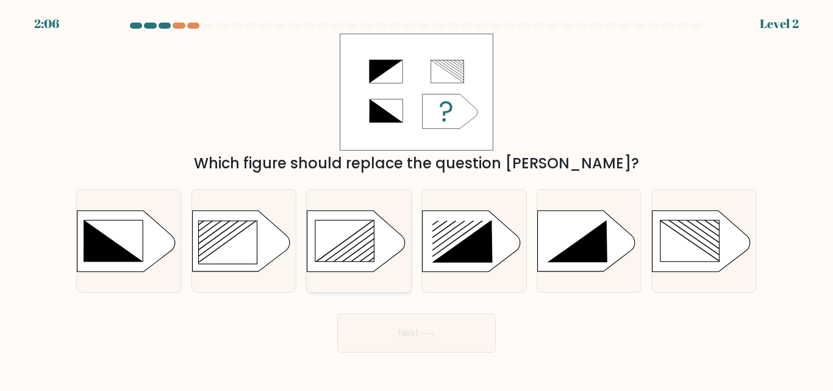
click at [347, 235] on rect at bounding box center [344, 240] width 59 height 41
click at [417, 199] on input "c." at bounding box center [417, 197] width 1 height 3
radio input "true"
click at [423, 326] on button "Next" at bounding box center [416, 333] width 159 height 39
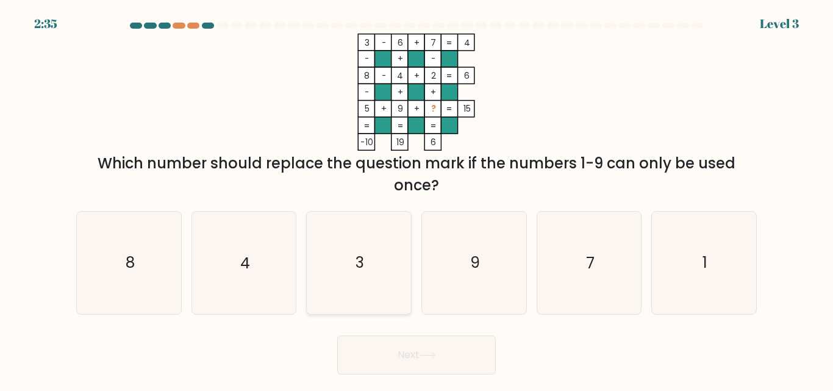
click at [355, 269] on icon "3" at bounding box center [359, 263] width 102 height 102
click at [417, 199] on input "c. 3" at bounding box center [417, 197] width 1 height 3
radio input "true"
click at [403, 364] on button "Next" at bounding box center [416, 355] width 159 height 39
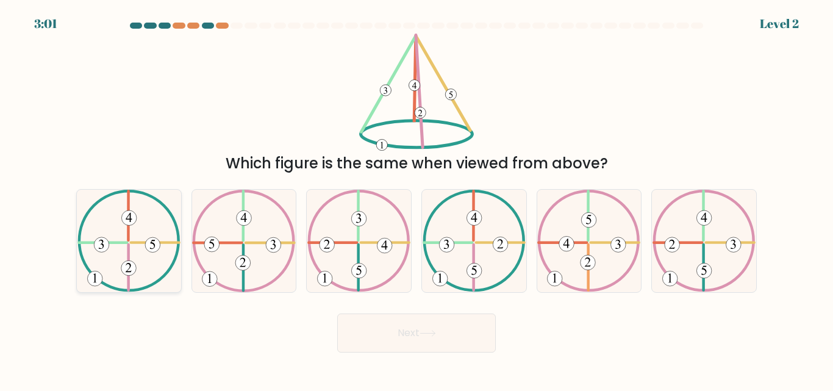
click at [116, 248] on icon at bounding box center [128, 241] width 103 height 102
click at [417, 199] on input "a." at bounding box center [417, 197] width 1 height 3
radio input "true"
click at [387, 343] on button "Next" at bounding box center [416, 333] width 159 height 39
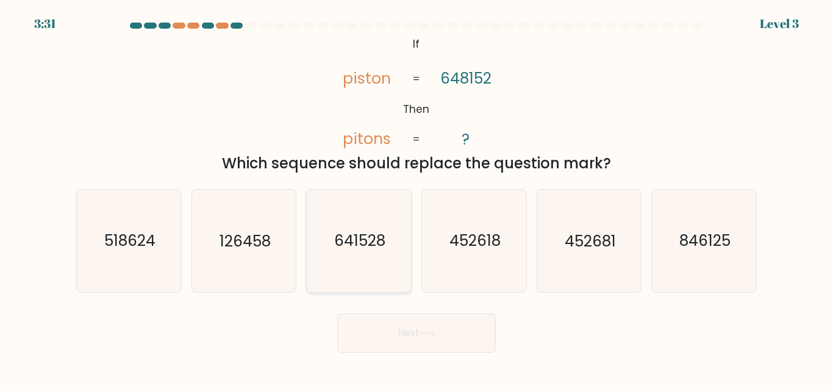
click at [370, 253] on icon "641528" at bounding box center [359, 241] width 102 height 102
click at [417, 199] on input "c. 641528" at bounding box center [417, 197] width 1 height 3
radio input "true"
click at [404, 326] on button "Next" at bounding box center [416, 333] width 159 height 39
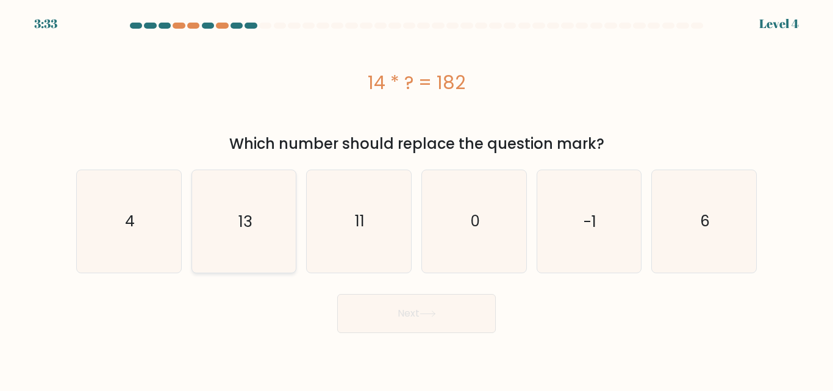
click at [224, 231] on icon "13" at bounding box center [244, 221] width 102 height 102
click at [417, 199] on input "b. 13" at bounding box center [417, 197] width 1 height 3
radio input "true"
click at [382, 306] on button "Next" at bounding box center [416, 313] width 159 height 39
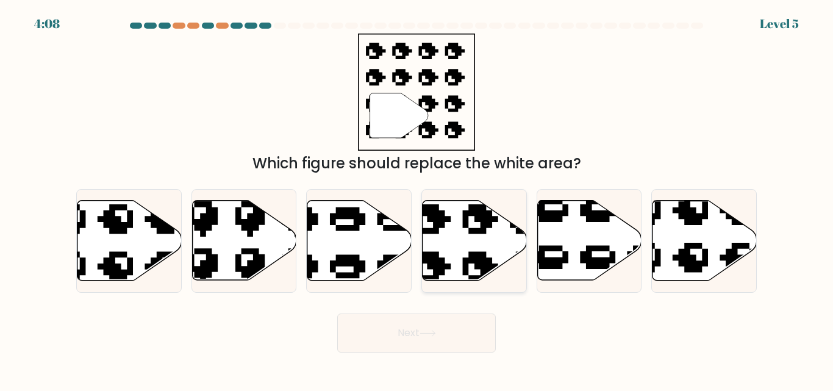
click at [480, 253] on icon at bounding box center [504, 195] width 177 height 171
click at [417, 199] on input "d." at bounding box center [417, 197] width 1 height 3
radio input "true"
click at [444, 323] on button "Next" at bounding box center [416, 333] width 159 height 39
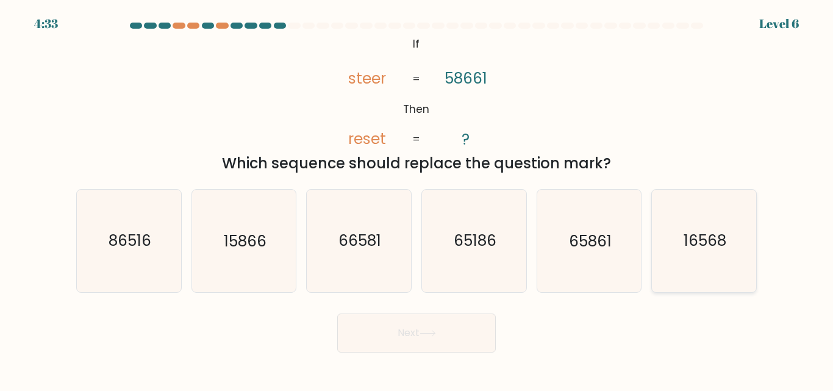
click at [672, 228] on icon "16568" at bounding box center [704, 241] width 102 height 102
click at [417, 199] on input "f. 16568" at bounding box center [417, 197] width 1 height 3
radio input "true"
click at [436, 334] on icon at bounding box center [428, 333] width 16 height 7
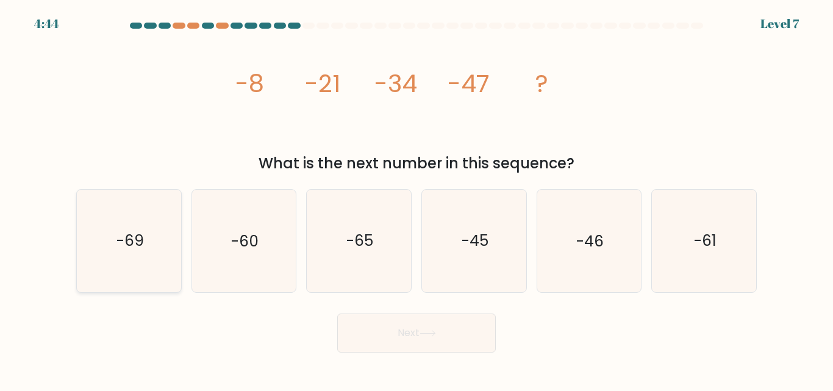
click at [162, 246] on icon "-69" at bounding box center [129, 241] width 102 height 102
click at [417, 199] on input "a. -69" at bounding box center [417, 197] width 1 height 3
radio input "true"
click at [410, 337] on button "Next" at bounding box center [416, 333] width 159 height 39
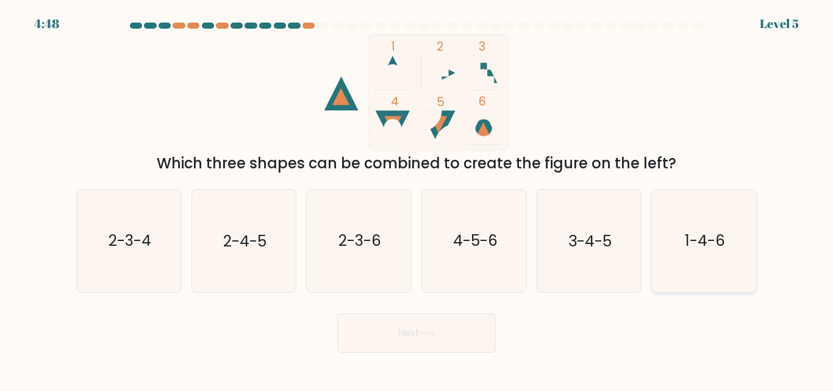
click at [690, 264] on icon "1-4-6" at bounding box center [704, 241] width 102 height 102
click at [417, 199] on input "f. 1-4-6" at bounding box center [417, 197] width 1 height 3
radio input "true"
click at [458, 321] on button "Next" at bounding box center [416, 333] width 159 height 39
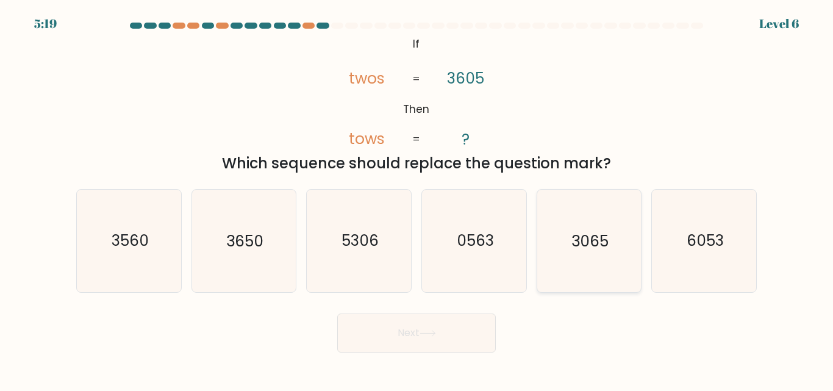
click at [597, 249] on text "3065" at bounding box center [590, 241] width 37 height 21
click at [417, 199] on input "e. 3065" at bounding box center [417, 197] width 1 height 3
radio input "true"
click at [431, 331] on icon at bounding box center [428, 333] width 16 height 7
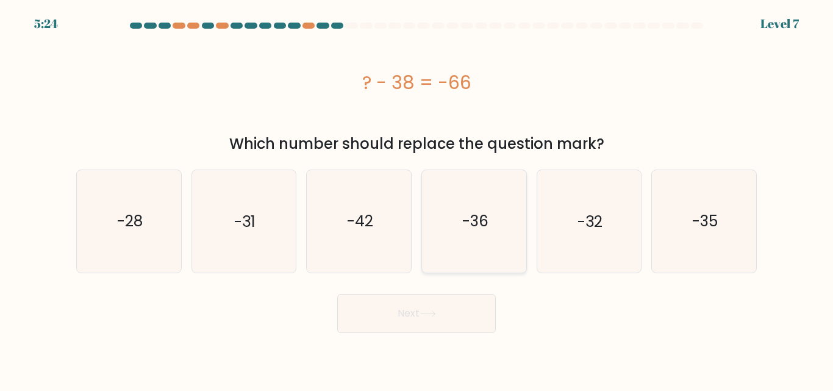
click at [469, 213] on text "-36" at bounding box center [475, 221] width 26 height 21
click at [417, 199] on input "d. -36" at bounding box center [417, 197] width 1 height 3
radio input "true"
click at [135, 222] on text "-28" at bounding box center [130, 221] width 26 height 21
click at [417, 199] on input "a. -28" at bounding box center [417, 197] width 1 height 3
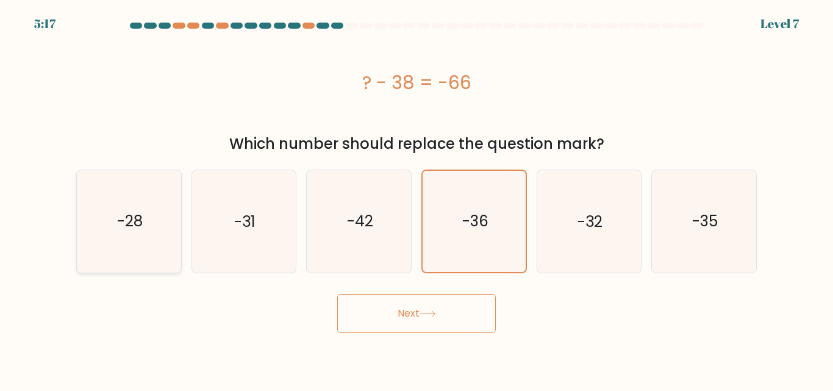
radio input "true"
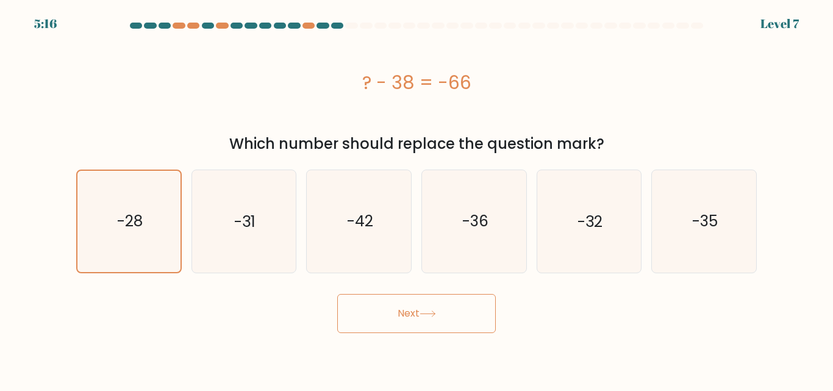
click at [405, 316] on button "Next" at bounding box center [416, 313] width 159 height 39
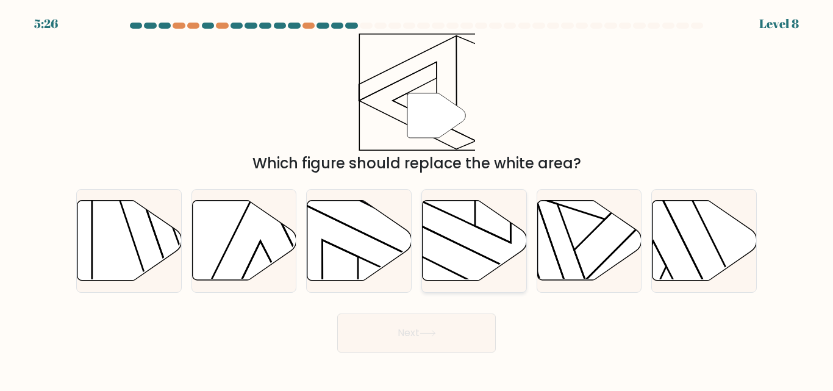
click at [492, 251] on icon at bounding box center [475, 241] width 104 height 80
click at [417, 199] on input "d." at bounding box center [417, 197] width 1 height 3
radio input "true"
click at [464, 353] on body "5:24 Level 8" at bounding box center [416, 195] width 833 height 391
click at [459, 342] on button "Next" at bounding box center [416, 333] width 159 height 39
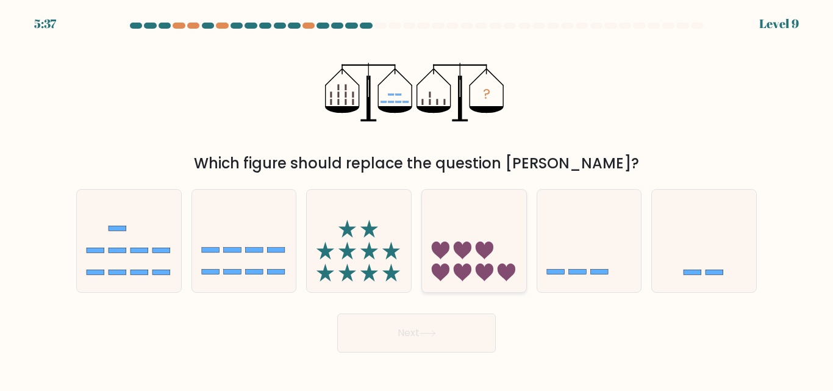
click at [455, 241] on icon at bounding box center [474, 241] width 104 height 86
click at [417, 199] on input "d." at bounding box center [417, 197] width 1 height 3
radio input "true"
click at [452, 329] on button "Next" at bounding box center [416, 333] width 159 height 39
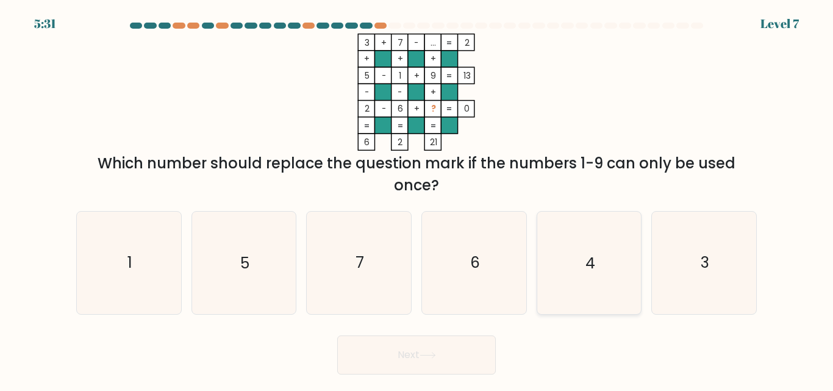
click at [619, 292] on icon "4" at bounding box center [589, 263] width 102 height 102
click at [417, 199] on input "e. 4" at bounding box center [417, 197] width 1 height 3
radio input "true"
click at [458, 342] on button "Next" at bounding box center [416, 355] width 159 height 39
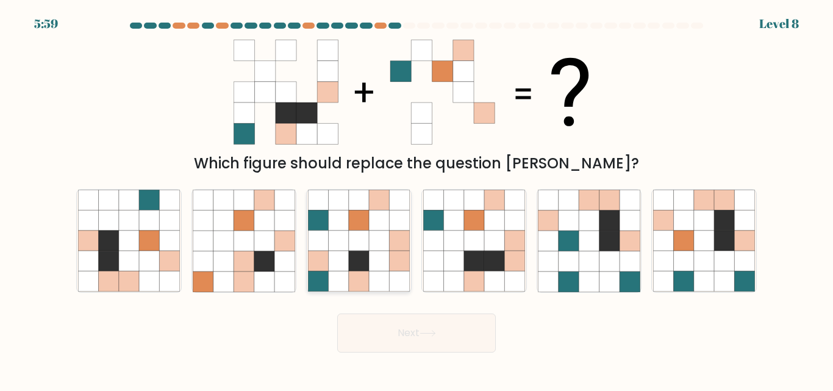
click at [328, 245] on icon at bounding box center [318, 241] width 20 height 20
click at [417, 199] on input "c." at bounding box center [417, 197] width 1 height 3
radio input "true"
click at [393, 352] on button "Next" at bounding box center [416, 333] width 159 height 39
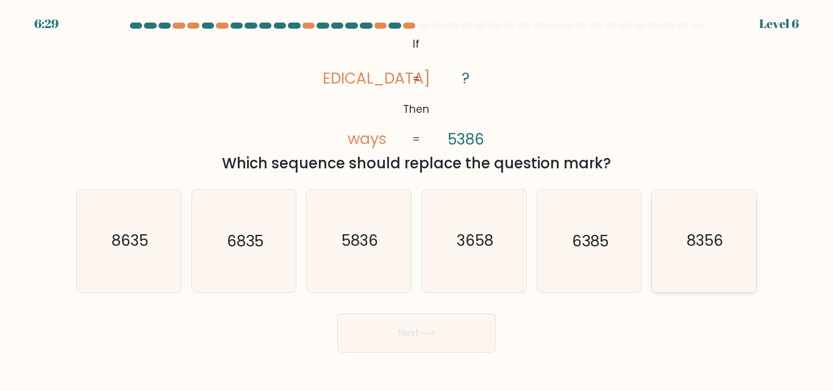
click at [675, 244] on icon "8356" at bounding box center [704, 241] width 102 height 102
click at [417, 199] on input "f. 8356" at bounding box center [417, 197] width 1 height 3
radio input "true"
click at [694, 239] on text "8356" at bounding box center [705, 241] width 37 height 21
click at [417, 199] on input "f. 8356" at bounding box center [417, 197] width 1 height 3
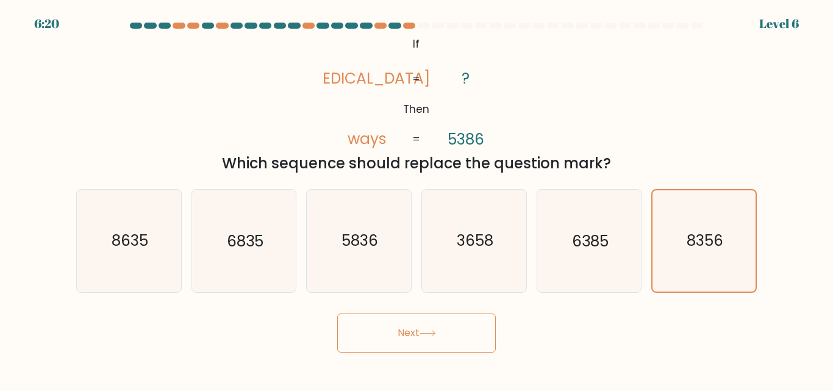
click at [458, 341] on button "Next" at bounding box center [416, 333] width 159 height 39
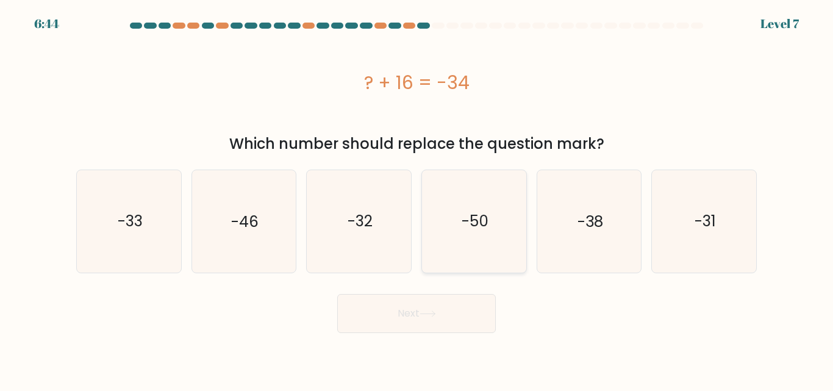
click at [474, 223] on text "-50" at bounding box center [475, 221] width 27 height 21
click at [417, 199] on input "d. -50" at bounding box center [417, 197] width 1 height 3
radio input "true"
click at [447, 316] on button "Next" at bounding box center [416, 313] width 159 height 39
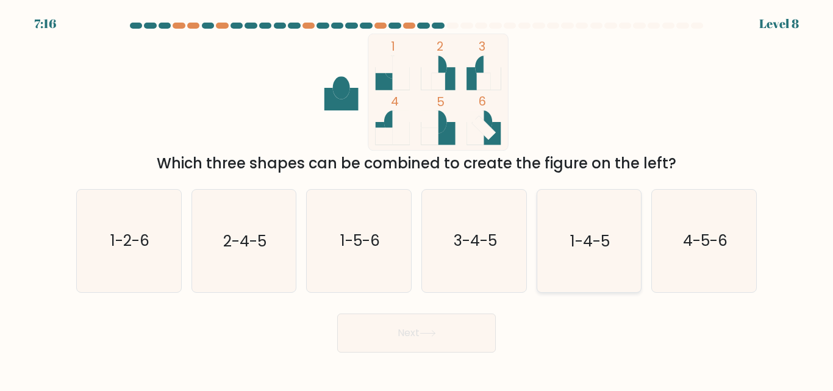
click at [605, 225] on icon "1-4-5" at bounding box center [589, 241] width 102 height 102
click at [417, 199] on input "e. 1-4-5" at bounding box center [417, 197] width 1 height 3
radio input "true"
click at [477, 331] on button "Next" at bounding box center [416, 333] width 159 height 39
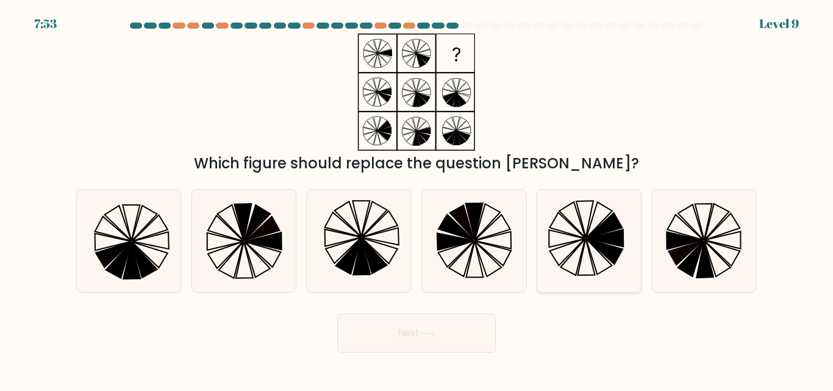
click at [609, 273] on icon at bounding box center [589, 241] width 102 height 102
click at [417, 199] on input "e." at bounding box center [417, 197] width 1 height 3
radio input "true"
click at [434, 332] on icon at bounding box center [428, 333] width 16 height 7
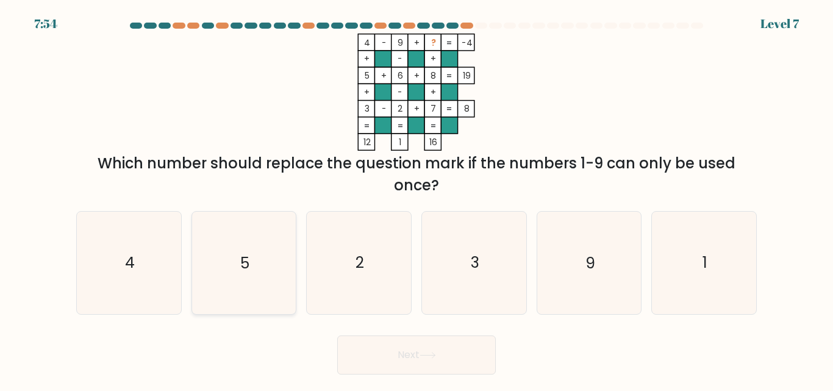
click at [247, 275] on icon "5" at bounding box center [244, 263] width 102 height 102
click at [417, 199] on input "b. 5" at bounding box center [417, 197] width 1 height 3
radio input "true"
click at [394, 362] on button "Next" at bounding box center [416, 355] width 159 height 39
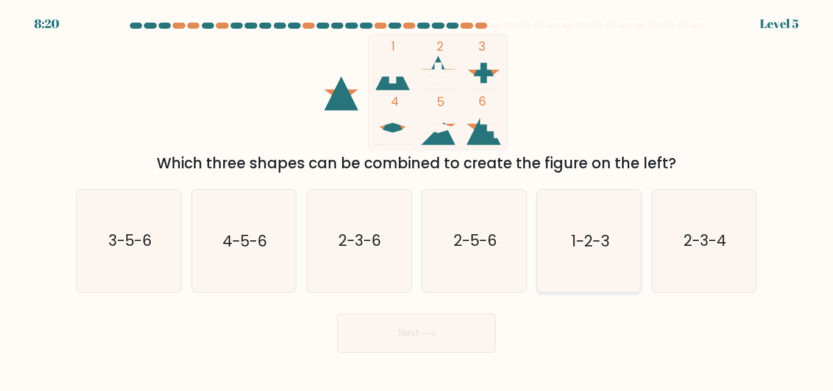
click at [577, 257] on icon "1-2-3" at bounding box center [589, 241] width 102 height 102
click at [417, 199] on input "e. 1-2-3" at bounding box center [417, 197] width 1 height 3
radio input "true"
click at [429, 334] on icon at bounding box center [428, 333] width 16 height 7
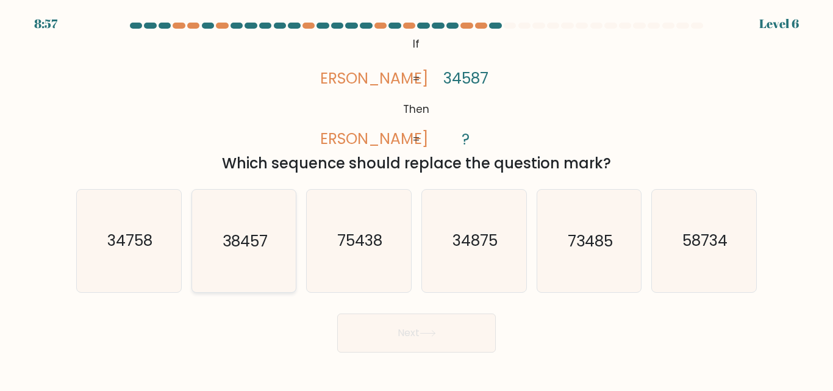
click at [213, 250] on icon "38457" at bounding box center [244, 241] width 102 height 102
click at [417, 199] on input "b. 38457" at bounding box center [417, 197] width 1 height 3
radio input "true"
click at [398, 344] on button "Next" at bounding box center [416, 333] width 159 height 39
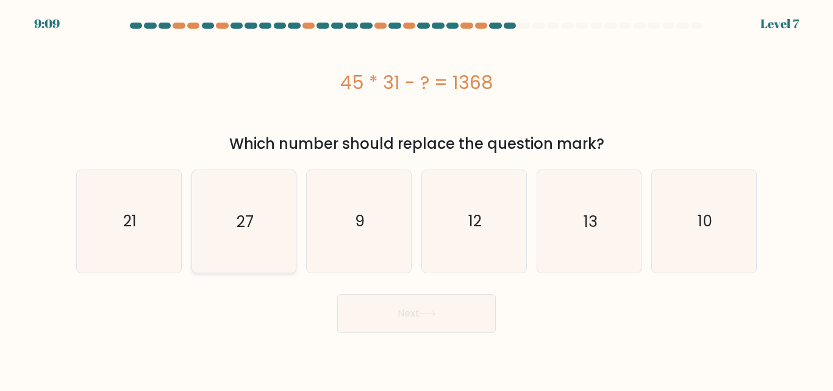
click at [263, 237] on icon "27" at bounding box center [244, 221] width 102 height 102
click at [417, 199] on input "b. 27" at bounding box center [417, 197] width 1 height 3
radio input "true"
click at [407, 333] on body "9:08 Level 7 a." at bounding box center [416, 195] width 833 height 391
click at [406, 304] on button "Next" at bounding box center [416, 313] width 159 height 39
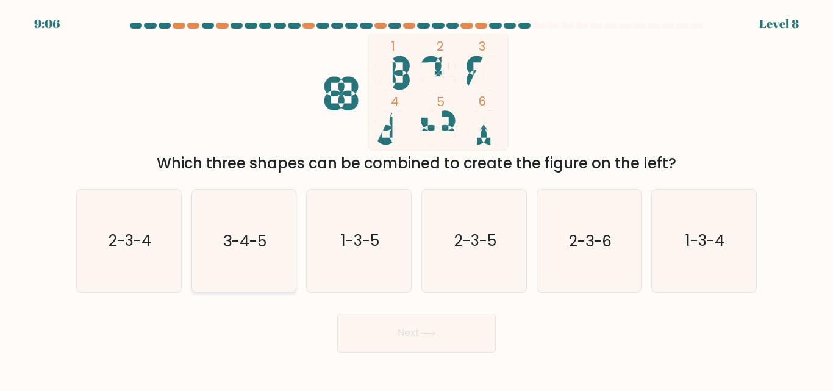
click at [262, 278] on icon "3-4-5" at bounding box center [244, 241] width 102 height 102
click at [417, 199] on input "b. 3-4-5" at bounding box center [417, 197] width 1 height 3
radio input "true"
click at [430, 336] on icon at bounding box center [428, 333] width 16 height 7
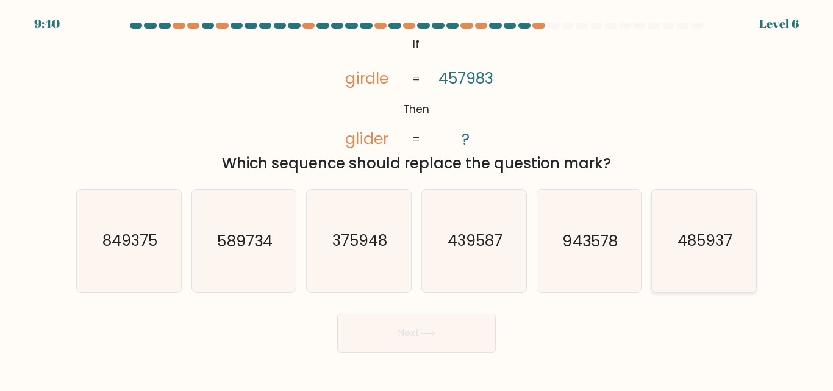
click at [677, 254] on icon "485937" at bounding box center [704, 241] width 102 height 102
click at [417, 199] on input "f. 485937" at bounding box center [417, 197] width 1 height 3
radio input "true"
click at [444, 319] on button "Next" at bounding box center [416, 333] width 159 height 39
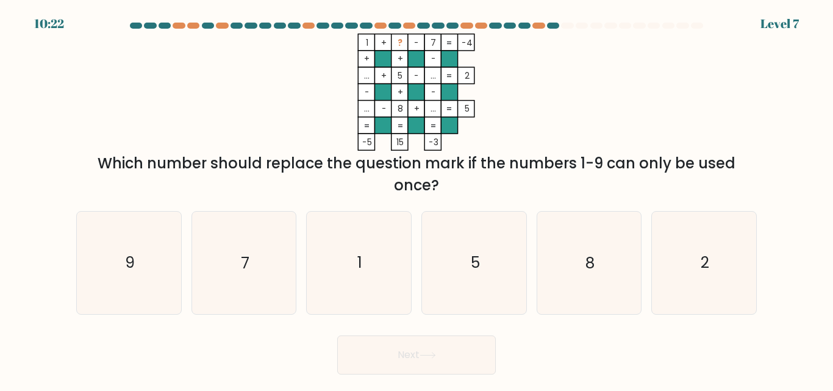
click at [444, 319] on form at bounding box center [416, 199] width 833 height 352
click at [251, 283] on icon "7" at bounding box center [244, 263] width 102 height 102
click at [417, 199] on input "b. 7" at bounding box center [417, 197] width 1 height 3
radio input "true"
click at [411, 355] on button "Next" at bounding box center [416, 355] width 159 height 39
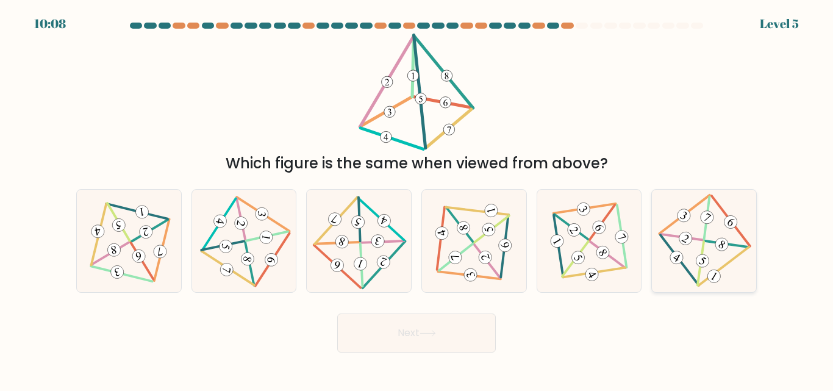
click at [700, 250] on icon at bounding box center [705, 241] width 84 height 82
click at [417, 199] on input "f." at bounding box center [417, 197] width 1 height 3
radio input "true"
click at [436, 341] on button "Next" at bounding box center [416, 333] width 159 height 39
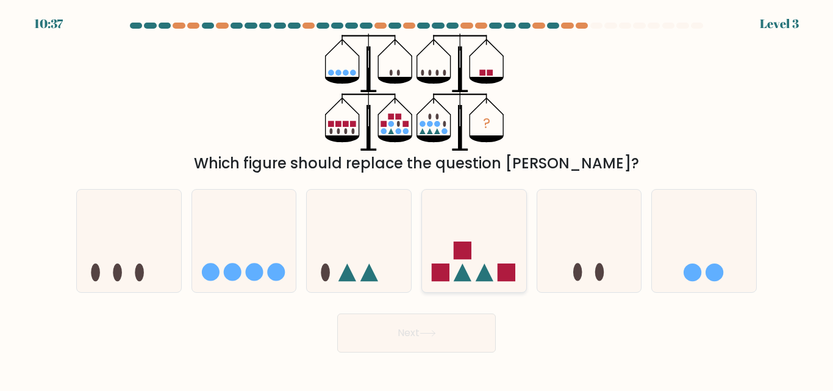
click at [496, 244] on icon at bounding box center [474, 241] width 104 height 86
click at [417, 199] on input "d." at bounding box center [417, 197] width 1 height 3
radio input "true"
click at [437, 339] on button "Next" at bounding box center [416, 333] width 159 height 39
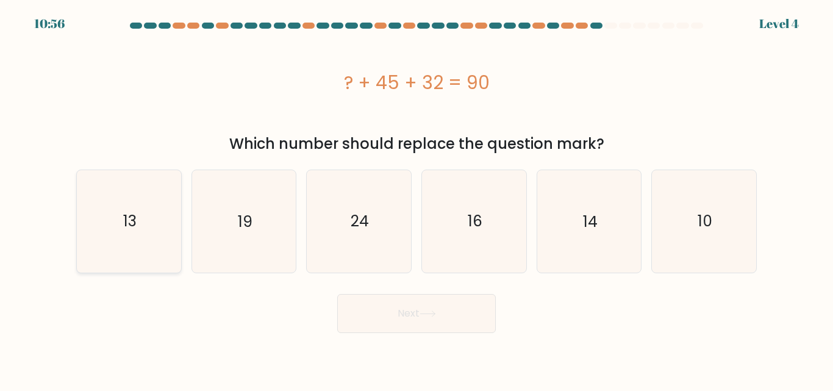
click at [154, 222] on icon "13" at bounding box center [129, 221] width 102 height 102
click at [417, 199] on input "a. 13" at bounding box center [417, 197] width 1 height 3
radio input "true"
click at [386, 329] on button "Next" at bounding box center [416, 313] width 159 height 39
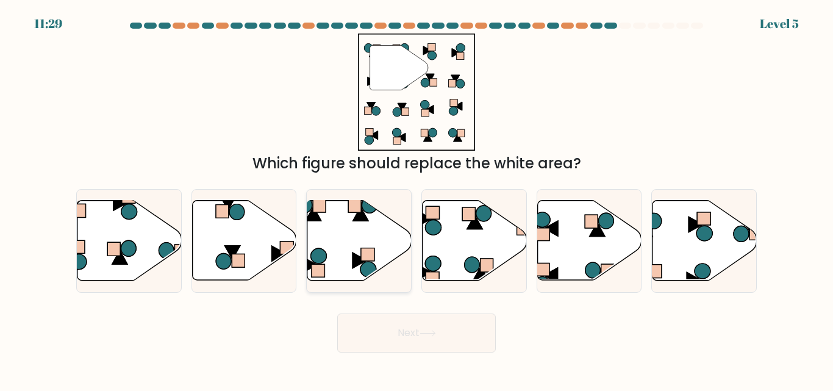
click at [317, 249] on icon at bounding box center [319, 256] width 16 height 15
click at [417, 199] on input "c." at bounding box center [417, 197] width 1 height 3
radio input "true"
click at [403, 334] on button "Next" at bounding box center [416, 333] width 159 height 39
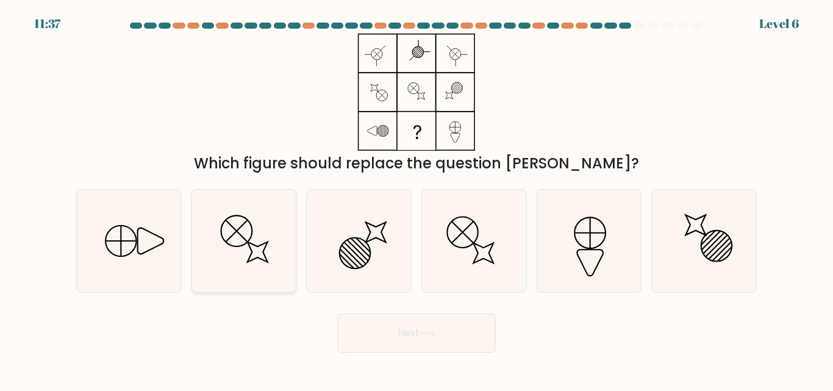
click at [231, 233] on icon at bounding box center [244, 241] width 102 height 102
click at [417, 199] on input "b." at bounding box center [417, 197] width 1 height 3
radio input "true"
click at [438, 349] on button "Next" at bounding box center [416, 333] width 159 height 39
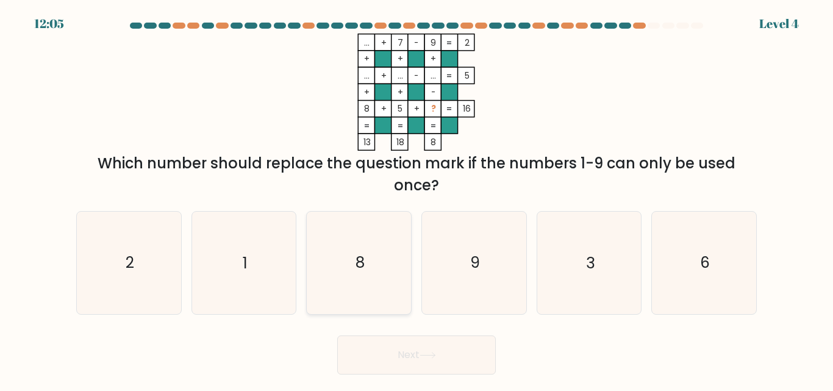
click at [367, 267] on icon "8" at bounding box center [359, 263] width 102 height 102
click at [417, 199] on input "c. 8" at bounding box center [417, 197] width 1 height 3
radio input "true"
click at [426, 355] on icon at bounding box center [427, 355] width 15 height 5
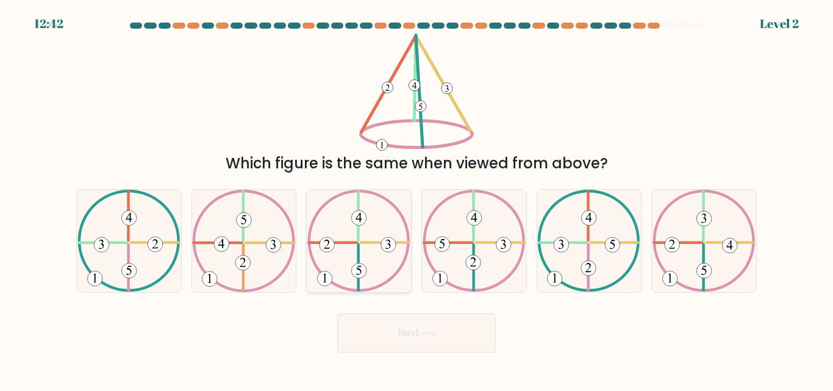
click at [356, 237] on icon at bounding box center [359, 241] width 103 height 102
click at [417, 199] on input "c." at bounding box center [417, 197] width 1 height 3
radio input "true"
click at [375, 329] on button "Next" at bounding box center [416, 333] width 159 height 39
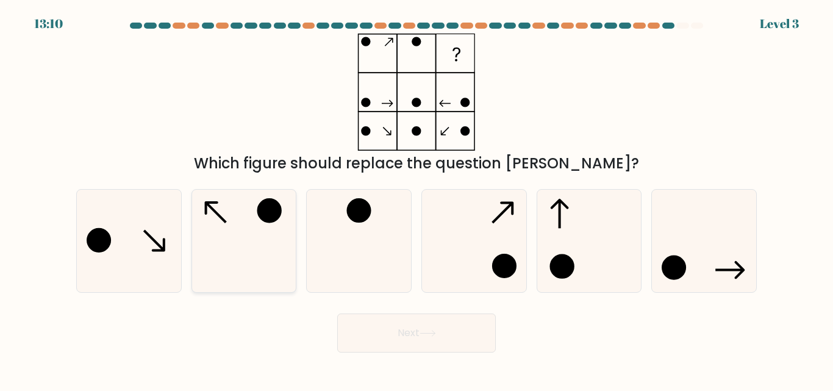
click at [264, 227] on icon at bounding box center [244, 241] width 102 height 102
click at [417, 199] on input "b." at bounding box center [417, 197] width 1 height 3
radio input "true"
click at [444, 332] on button "Next" at bounding box center [416, 333] width 159 height 39
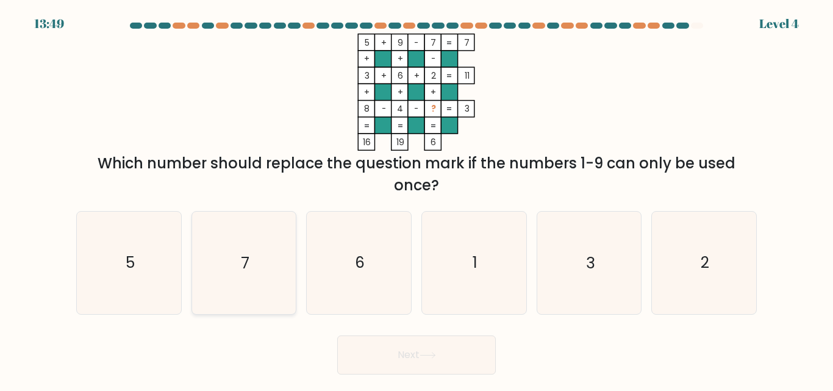
click at [239, 238] on icon "7" at bounding box center [244, 263] width 102 height 102
click at [417, 199] on input "b. 7" at bounding box center [417, 197] width 1 height 3
radio input "true"
click at [391, 352] on button "Next" at bounding box center [416, 355] width 159 height 39
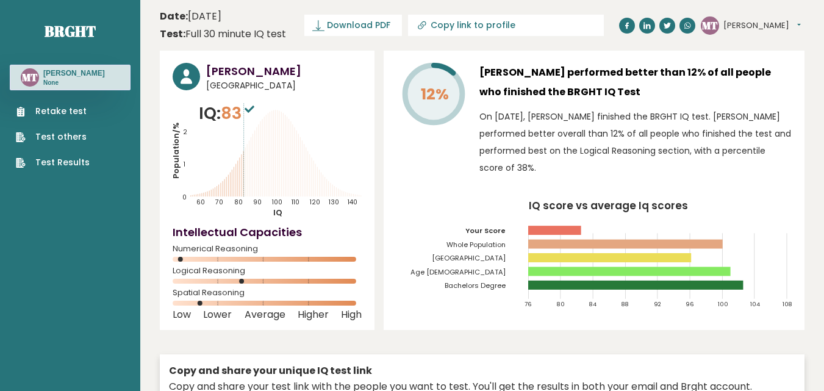
click at [357, 15] on link "Download PDF" at bounding box center [353, 25] width 98 height 21
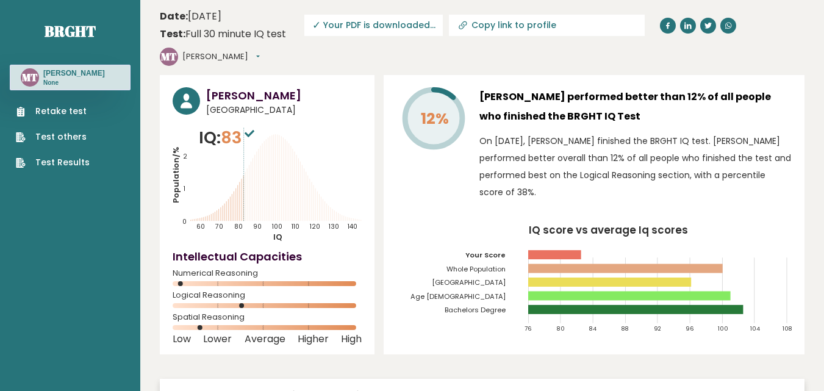
click at [260, 51] on button "[PERSON_NAME]" at bounding box center [220, 57] width 77 height 12
click at [245, 118] on link "Logout" at bounding box center [214, 126] width 62 height 17
